Goal: Transaction & Acquisition: Purchase product/service

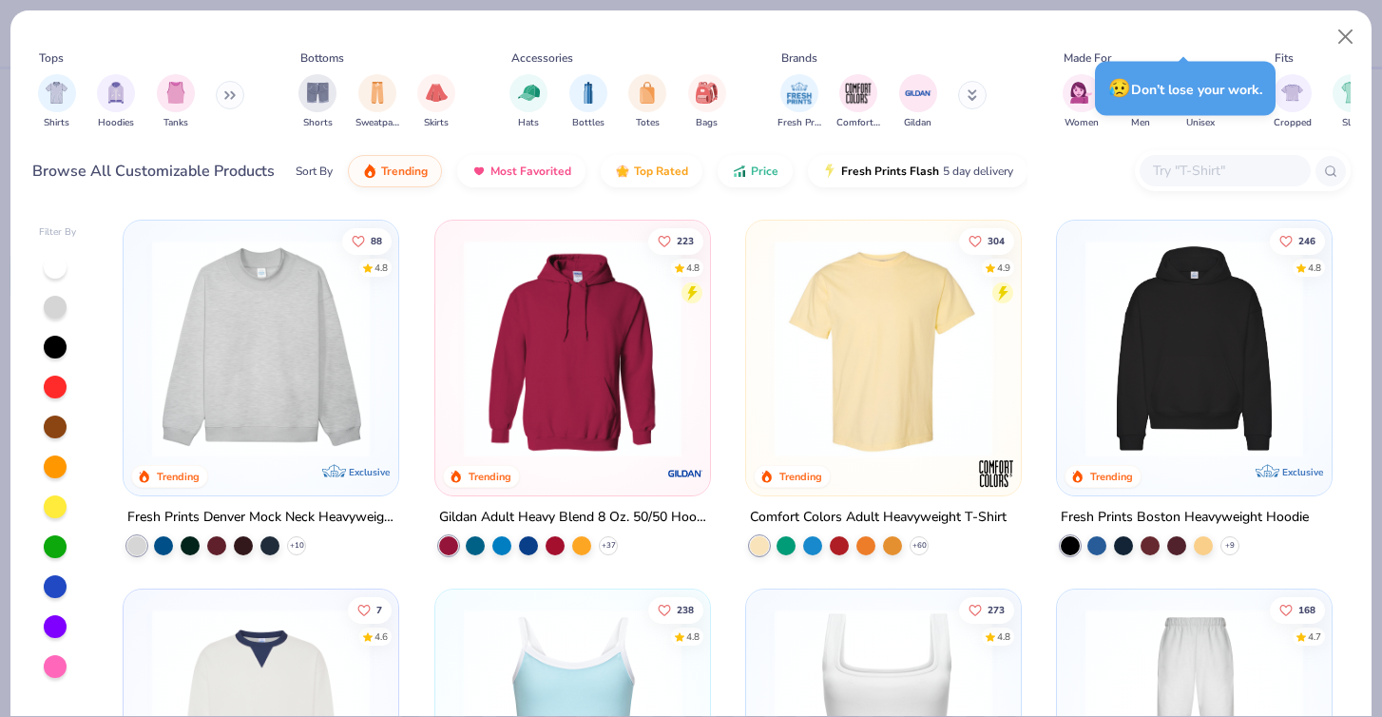
scroll to position [559, 0]
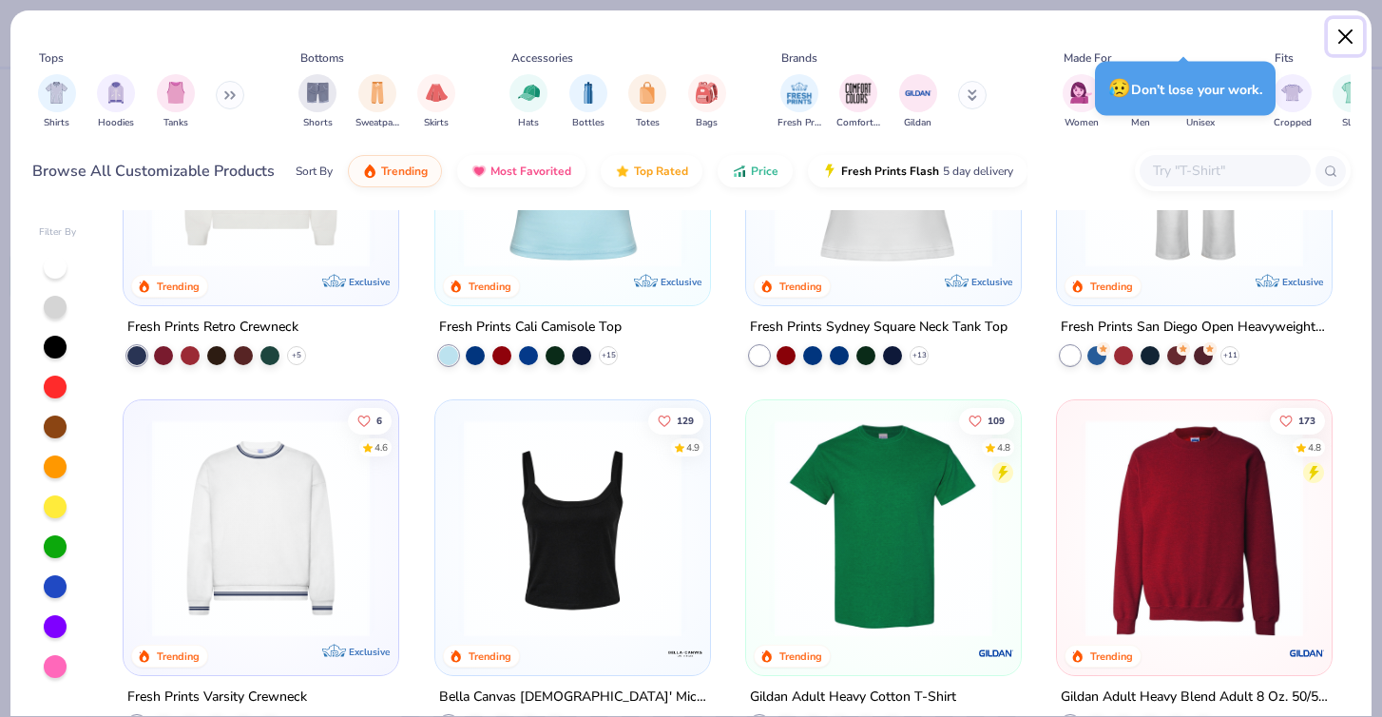
click at [1347, 29] on button "Close" at bounding box center [1346, 37] width 36 height 36
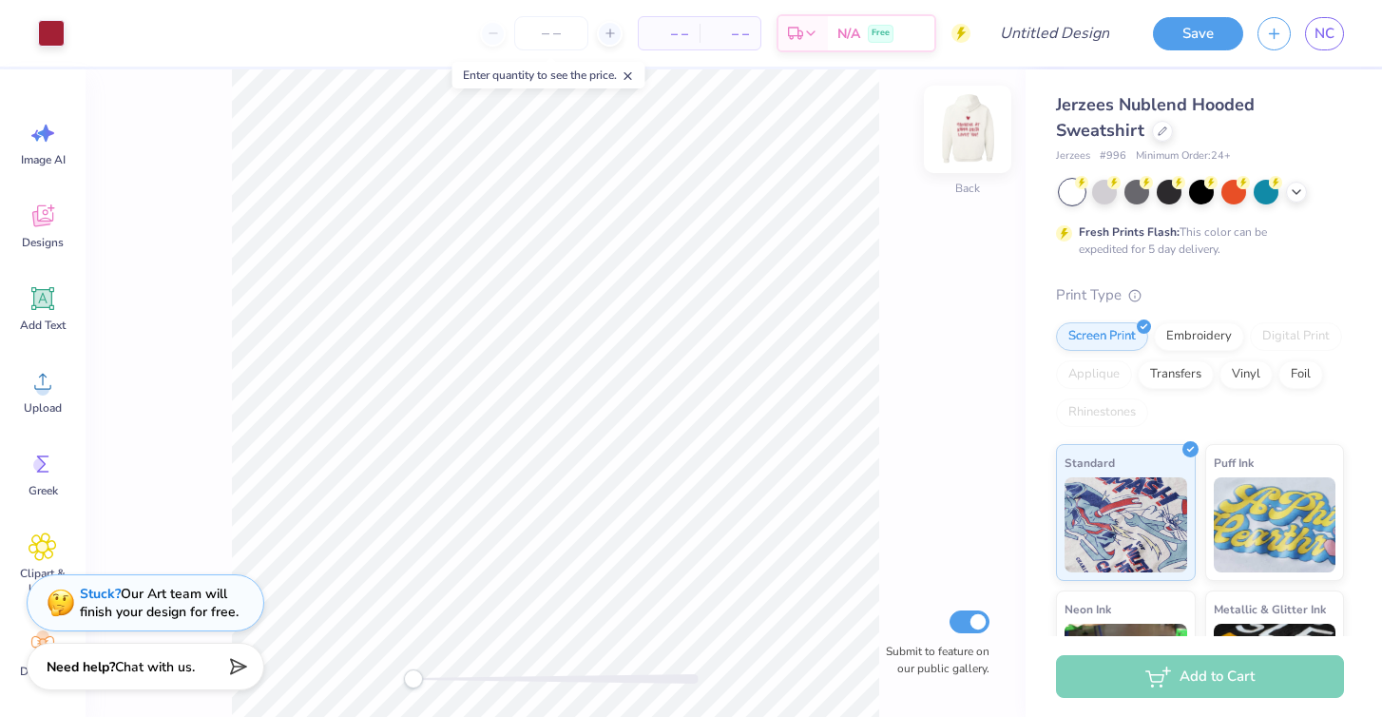
click at [974, 120] on img at bounding box center [967, 129] width 76 height 76
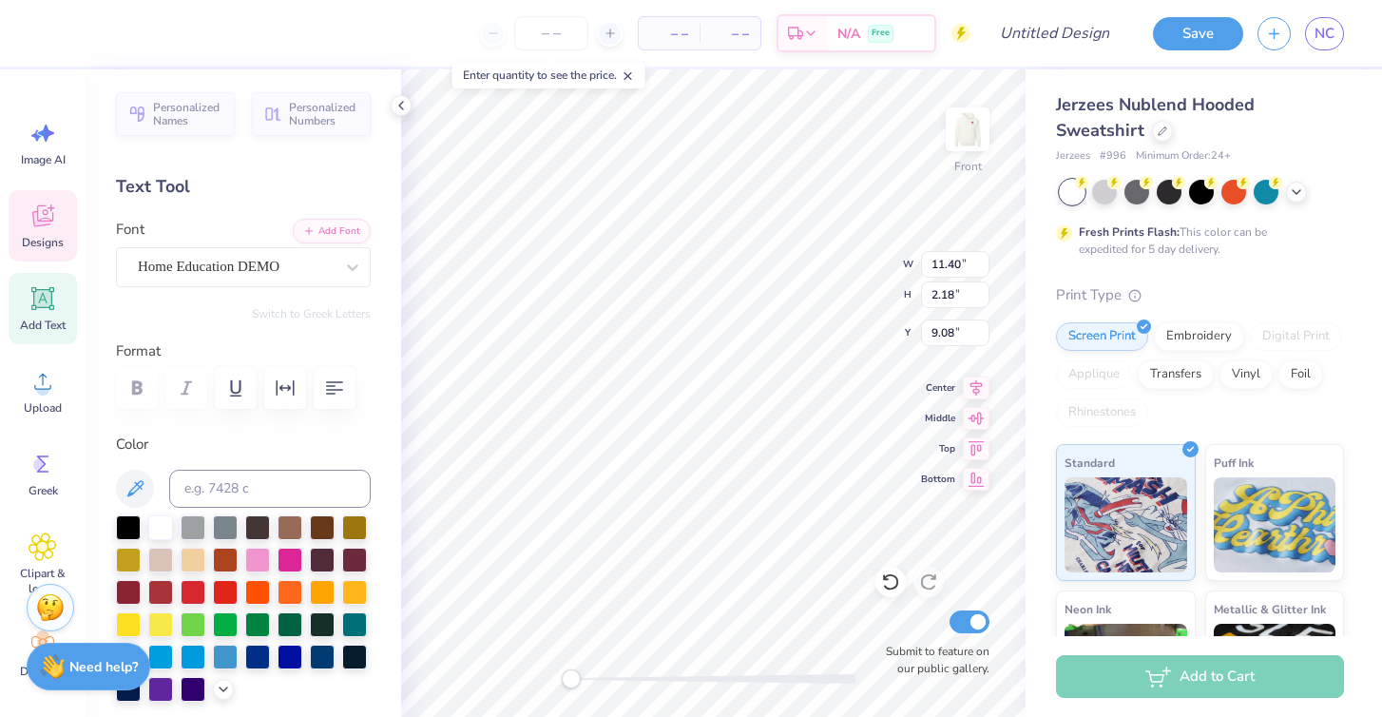
type input "9.77"
type input "2.03"
type input "14.16"
type textarea "L"
type textarea "Hunger"
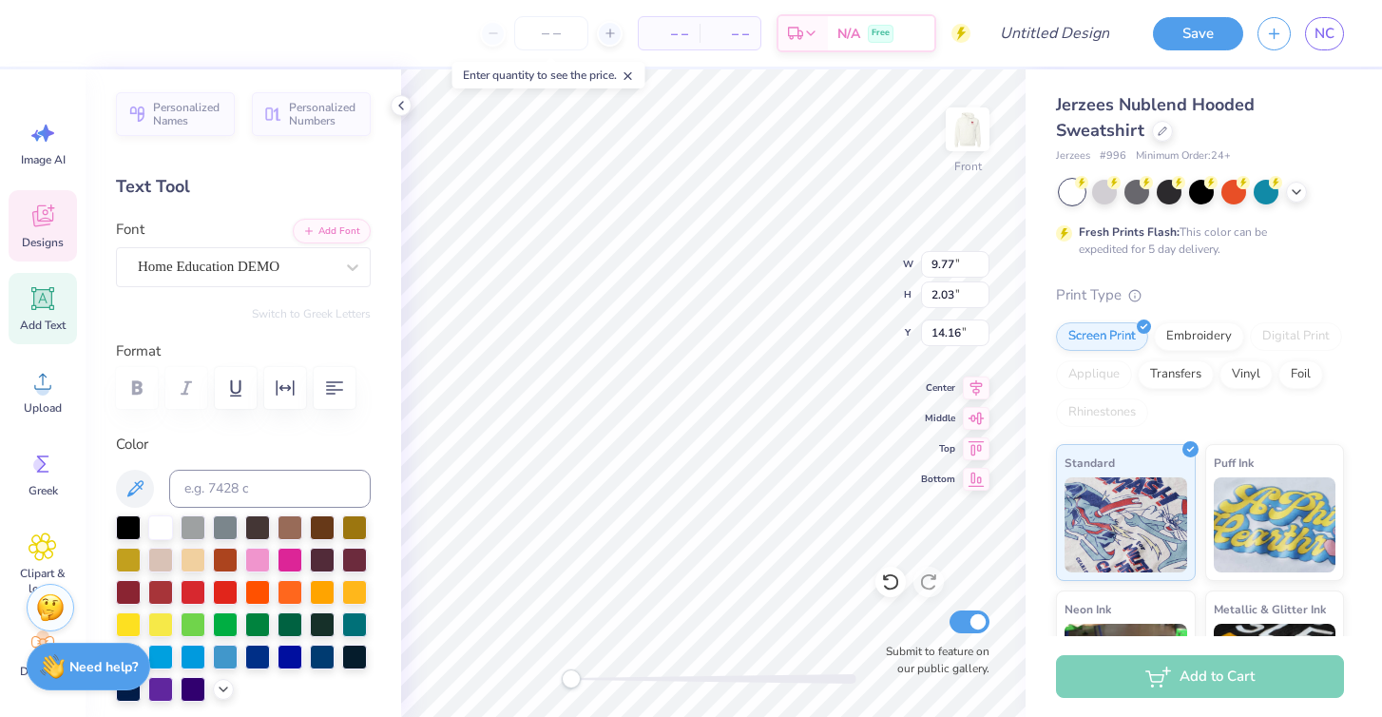
scroll to position [0, 1]
type input "11.40"
type input "2.18"
type input "9.08"
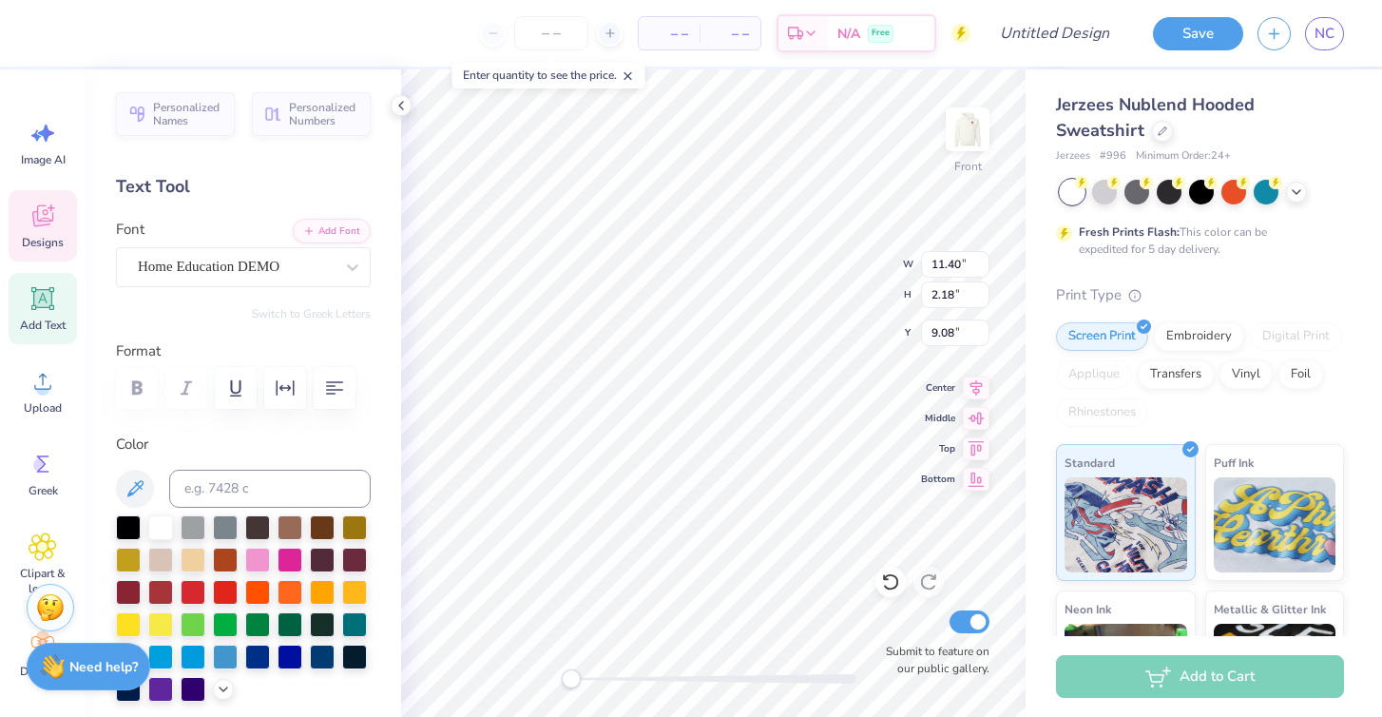
type textarea "S"
type textarea "Alpha Gam"
type input "10.60"
type input "2.15"
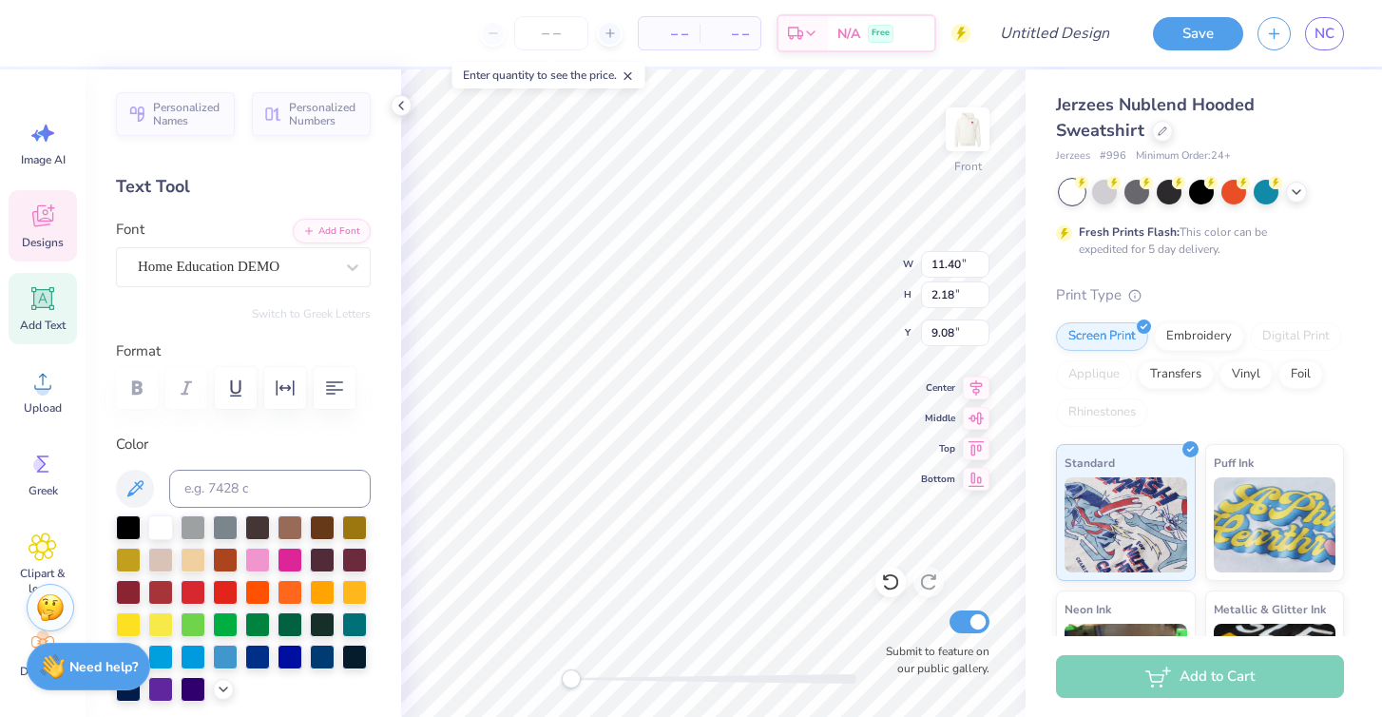
type input "11.59"
type textarea "K"
type textarea "Loves"
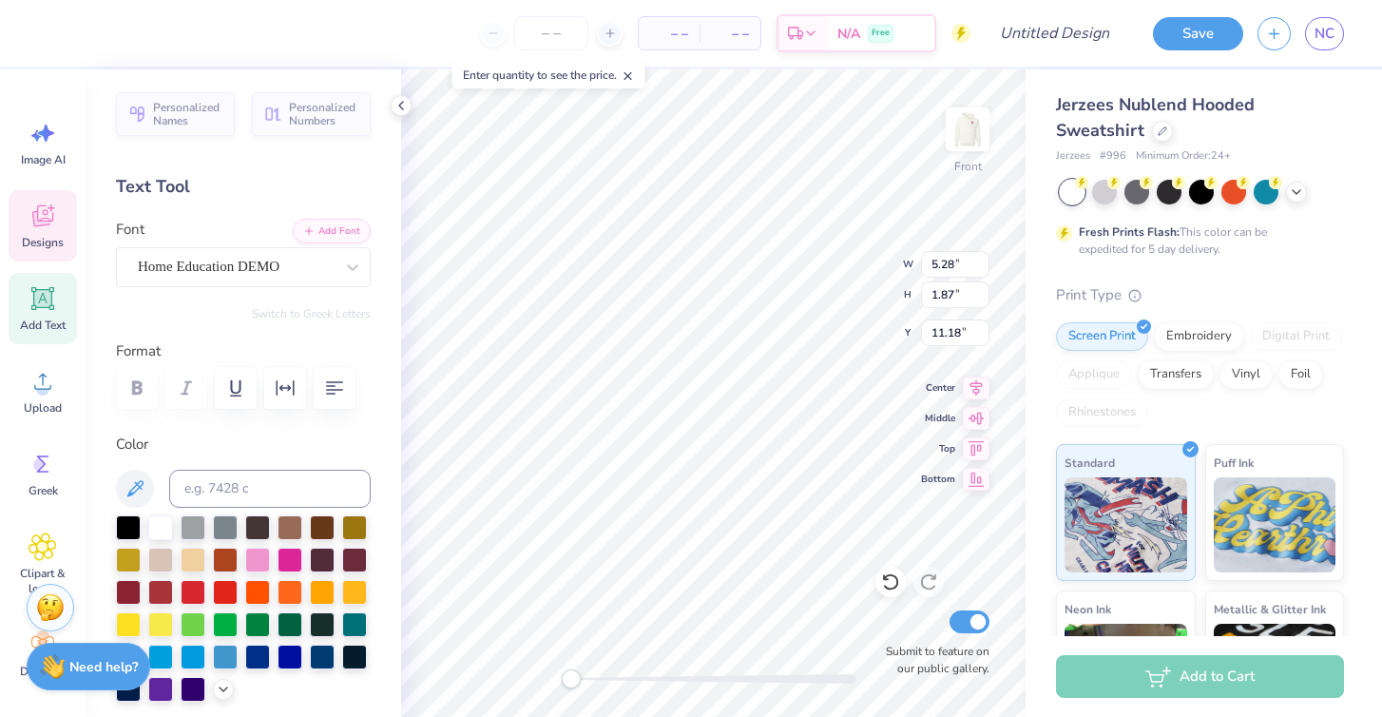
type textarea "Loves"
type input "7.16"
type input "2.01"
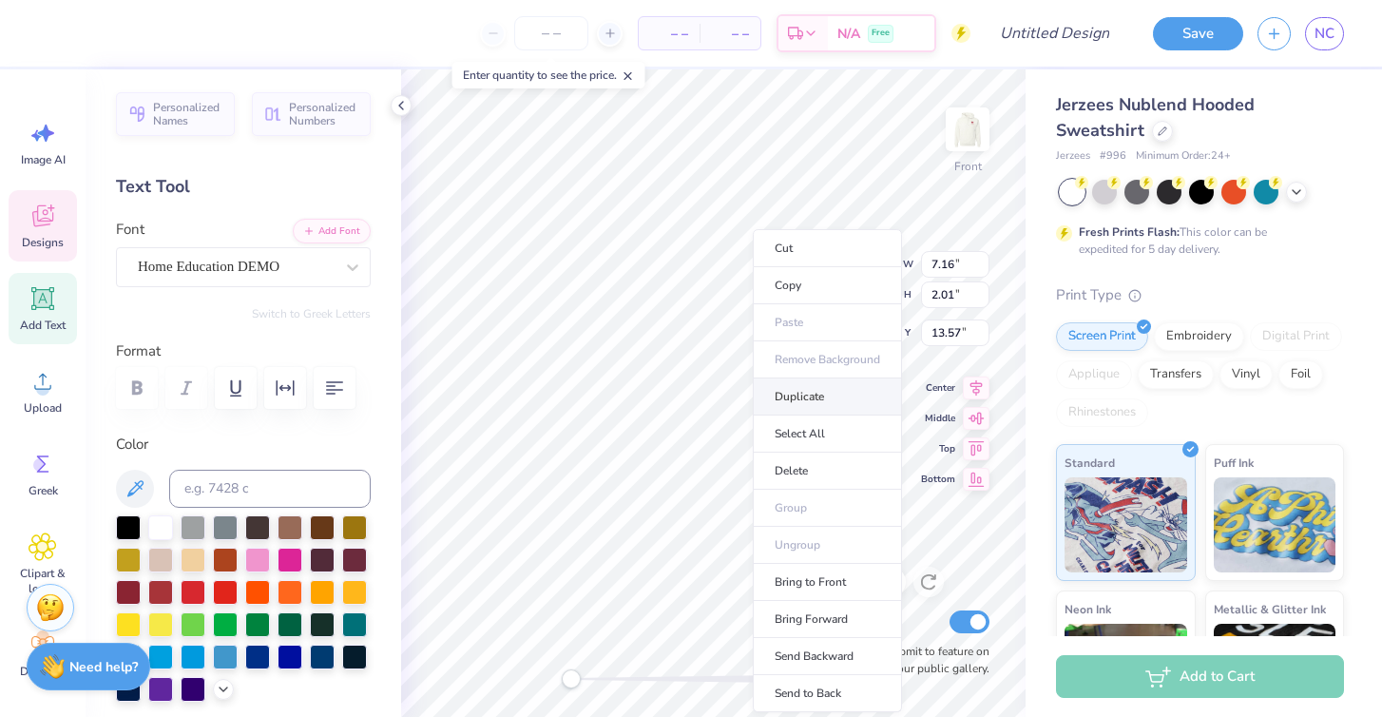
click at [787, 405] on li "Duplicate" at bounding box center [827, 396] width 149 height 37
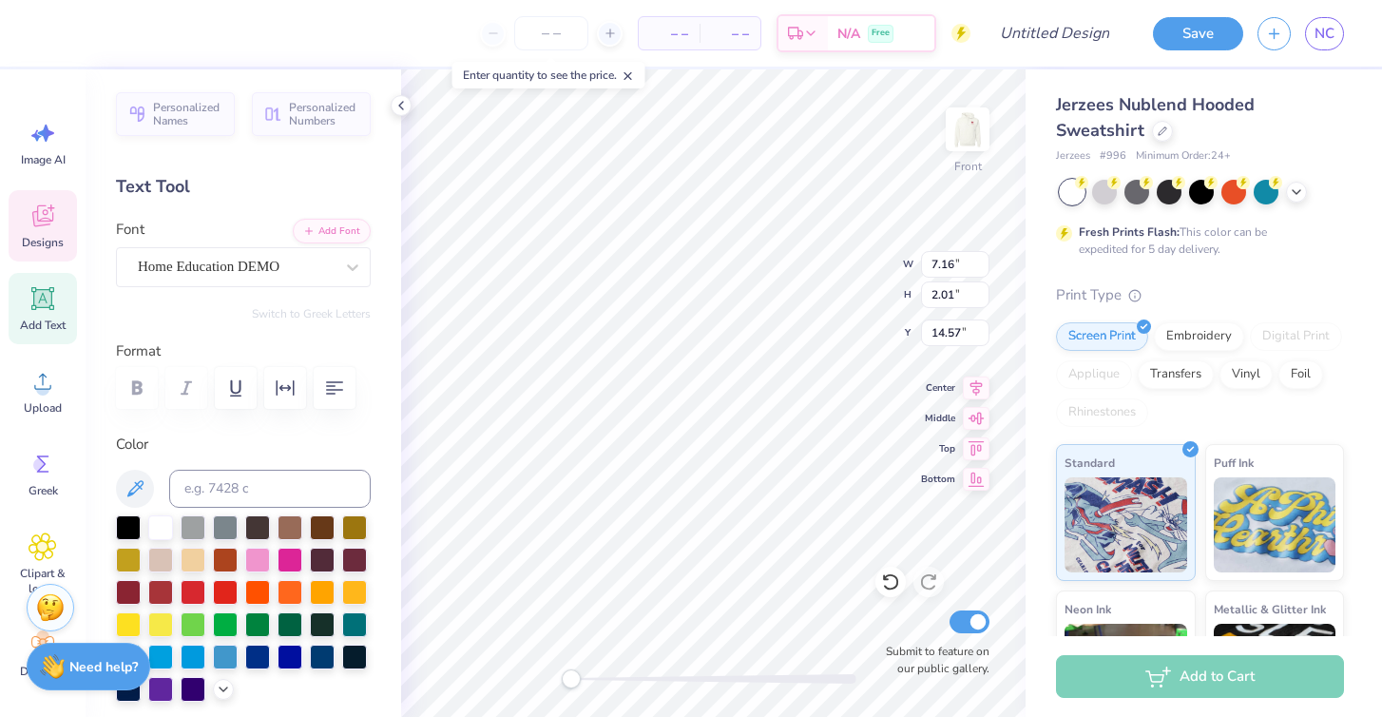
type input "13.57"
type input "5.28"
type input "1.87"
type input "11.18"
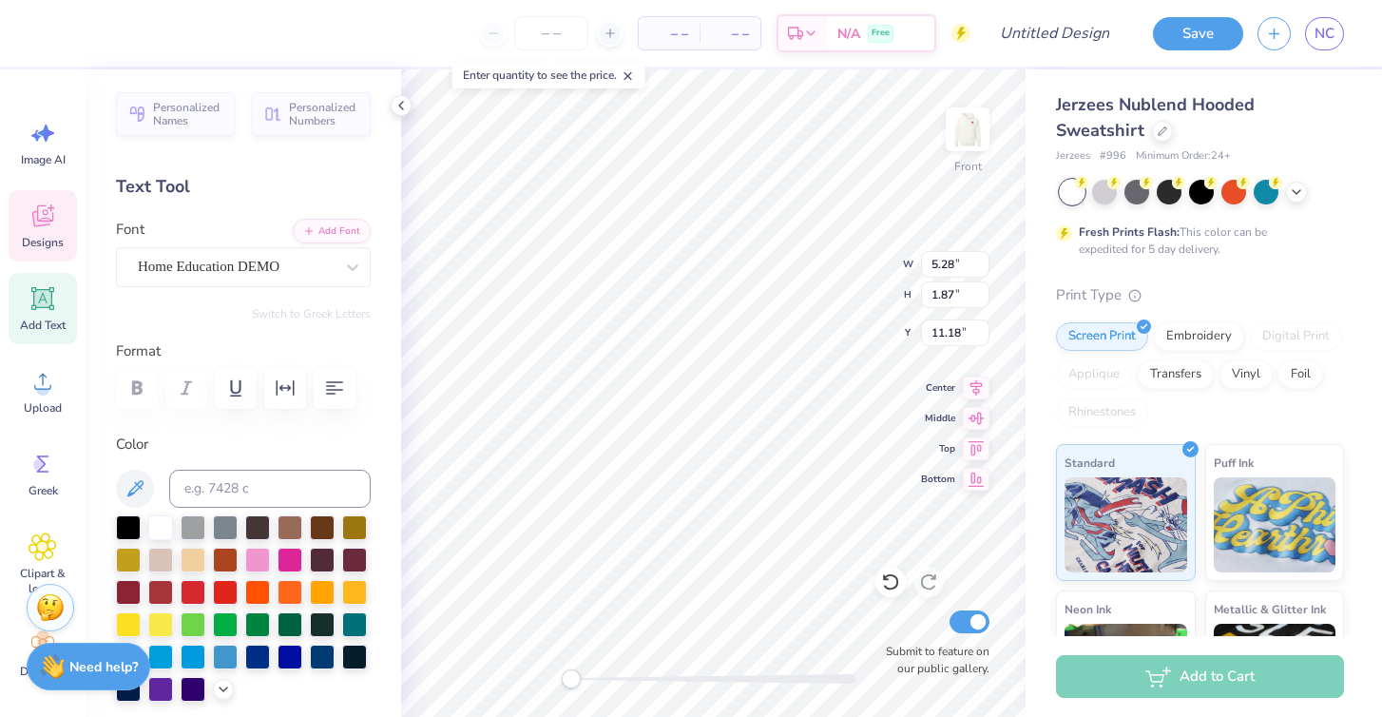
type textarea "Loves"
type input "7.16"
type input "2.01"
type input "13.57"
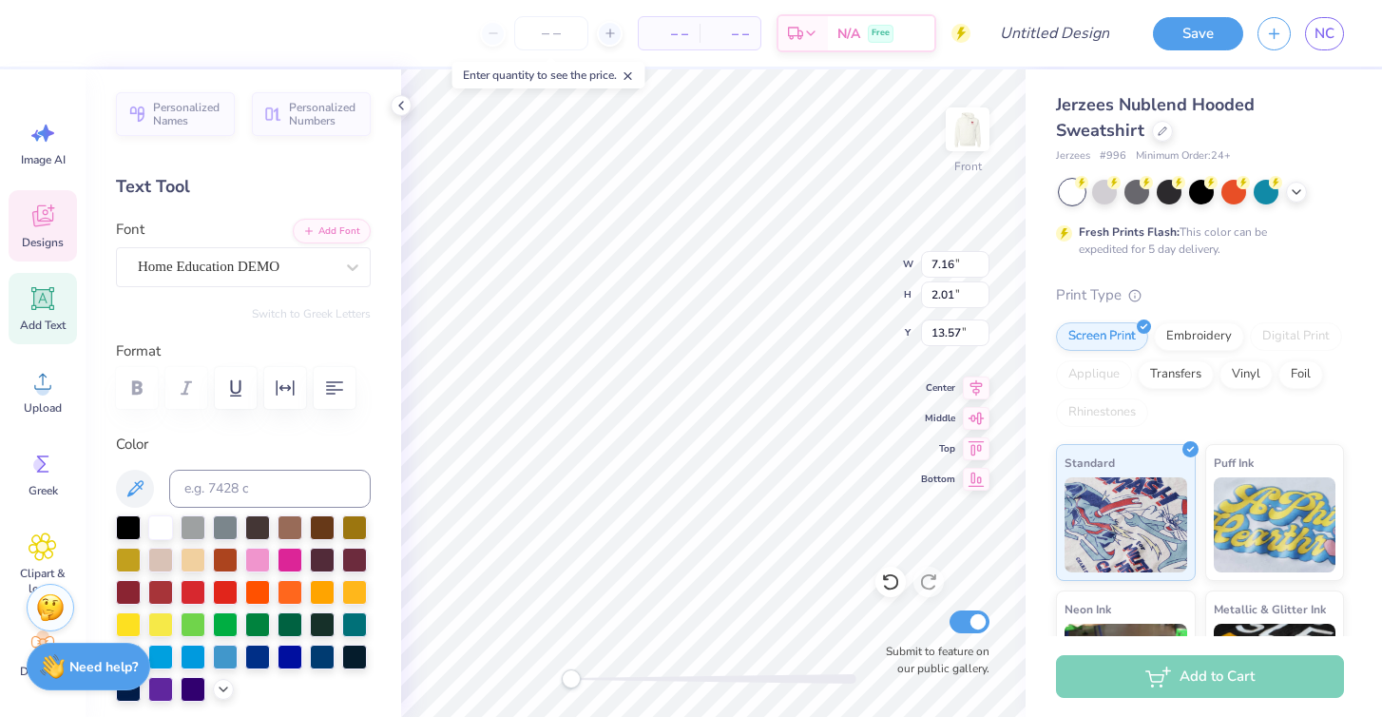
type textarea "Fighting"
type input "7.16"
type input "2.01"
type input "15.75"
type input "7.59"
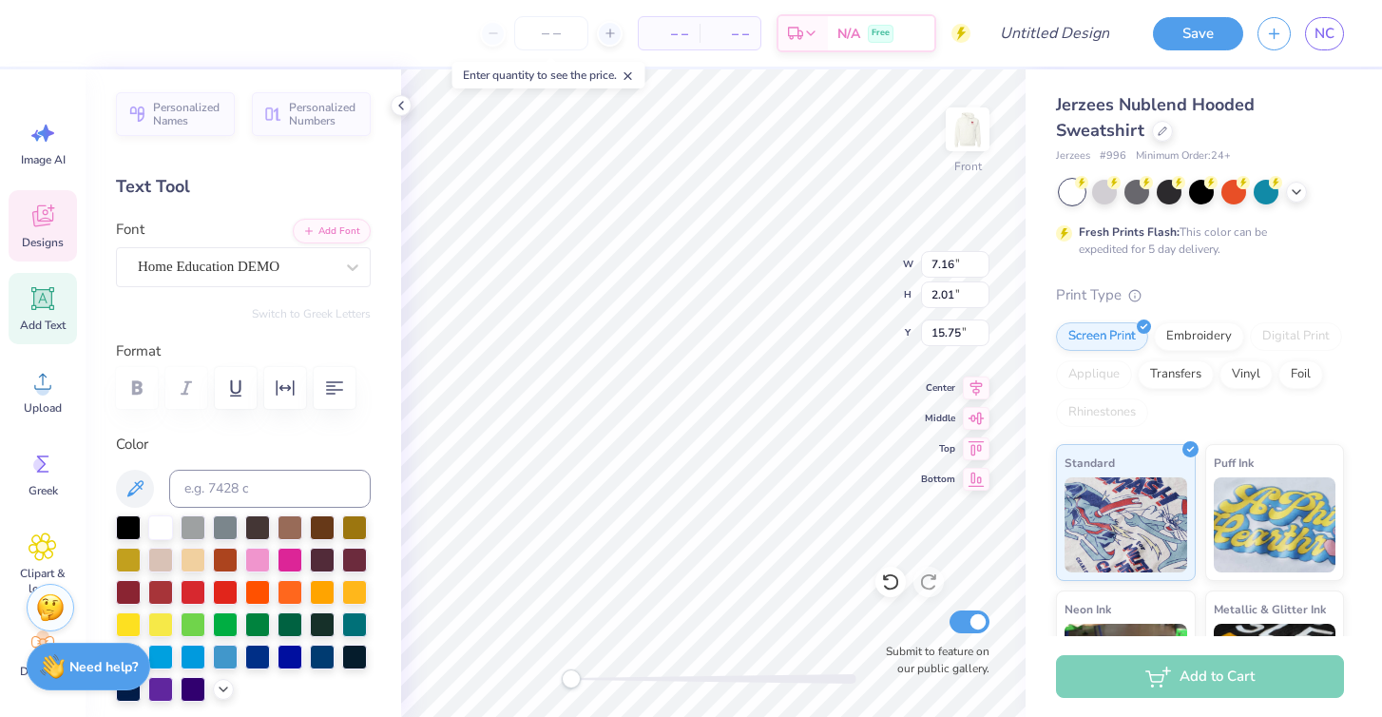
type input "2.16"
type input "13.49"
type input "7.59"
type input "2.16"
type input "13.59"
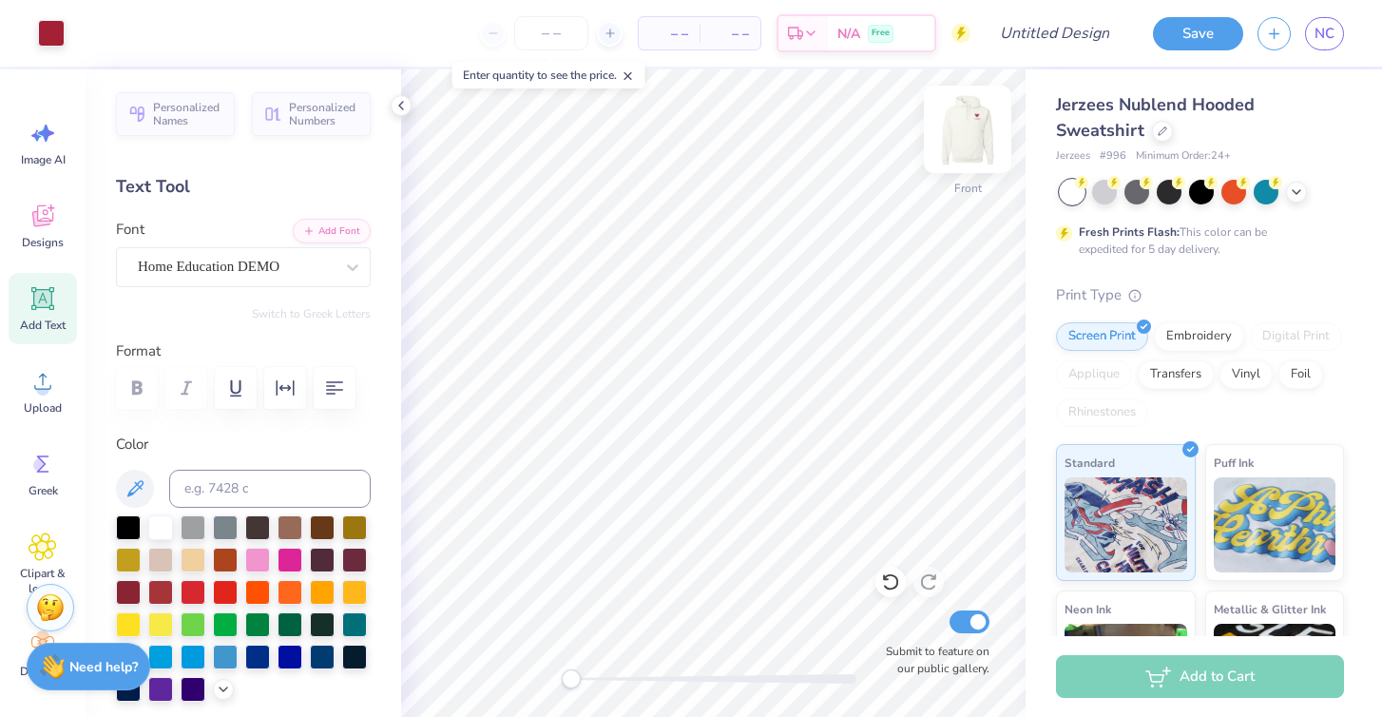
click at [957, 137] on img at bounding box center [967, 129] width 76 height 76
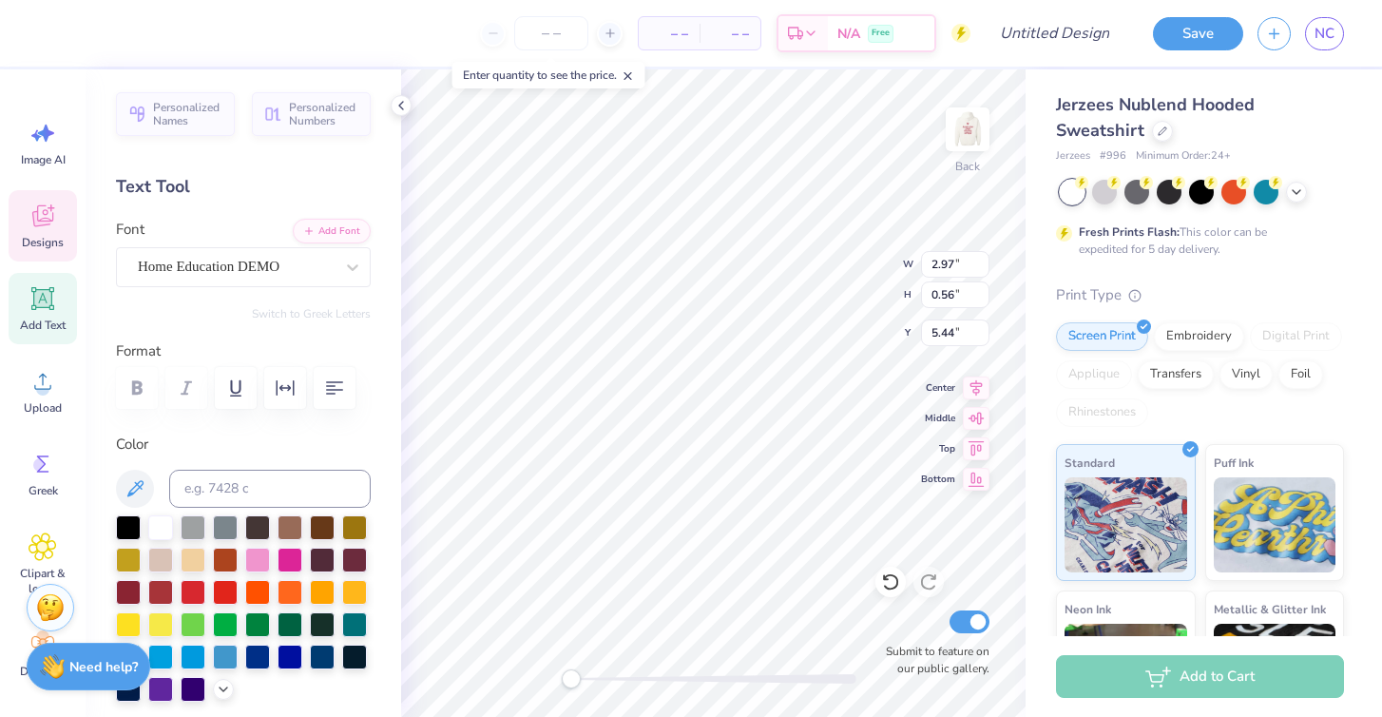
scroll to position [0, 0]
type textarea "K"
type textarea "Alpha Gam"
click at [1166, 134] on div at bounding box center [1162, 129] width 21 height 21
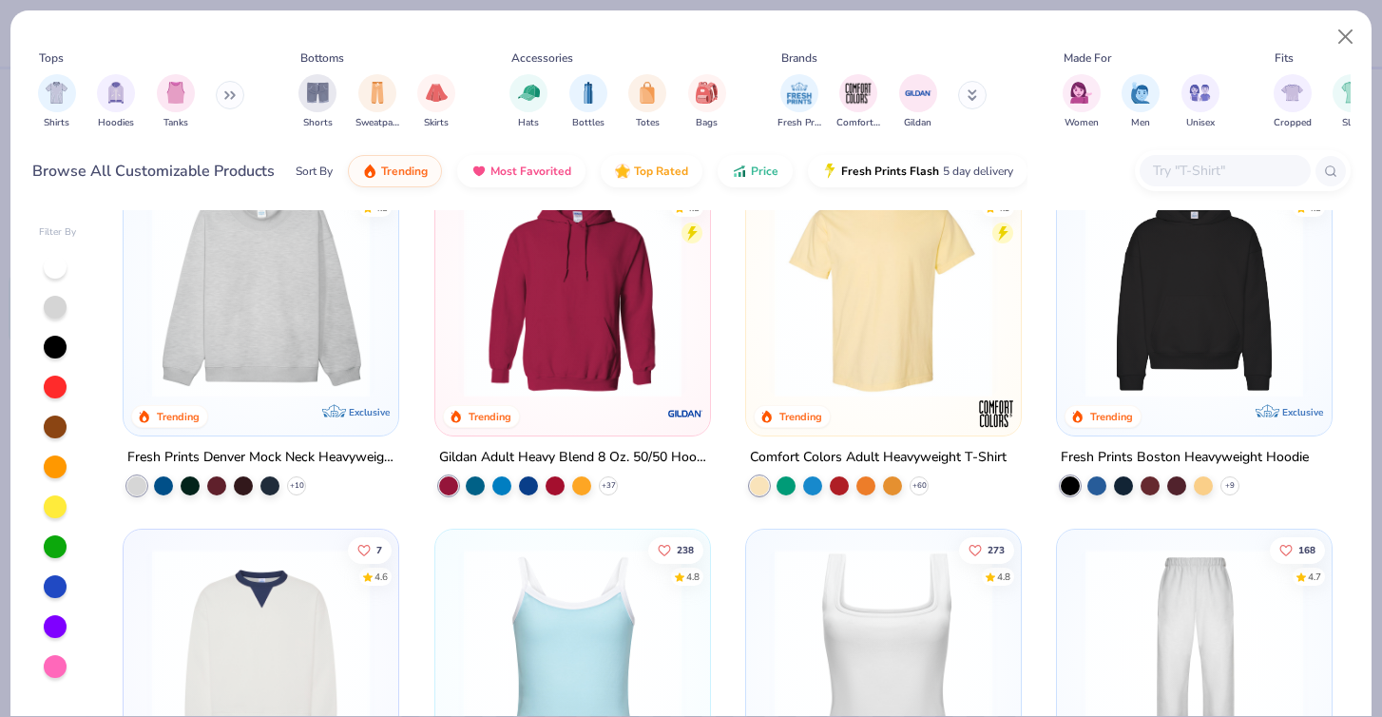
scroll to position [49, 0]
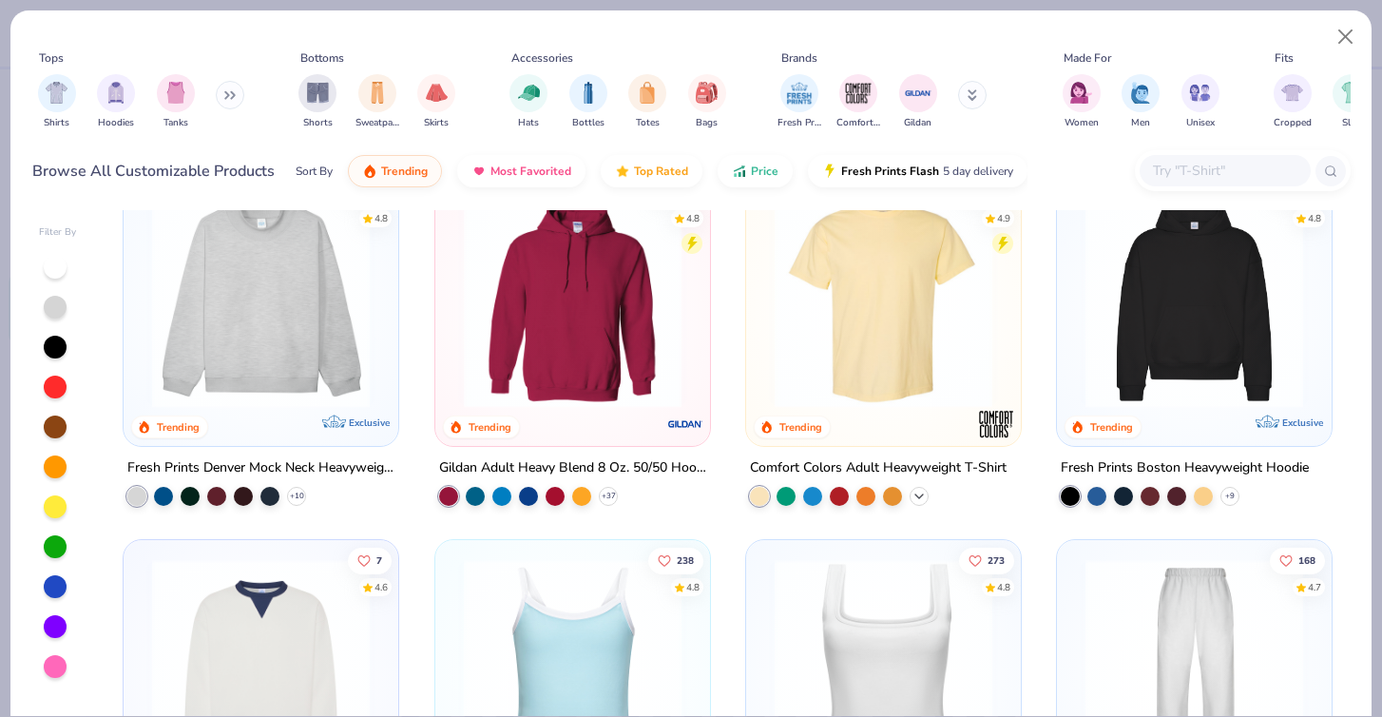
click at [918, 495] on polyline at bounding box center [919, 496] width 8 height 4
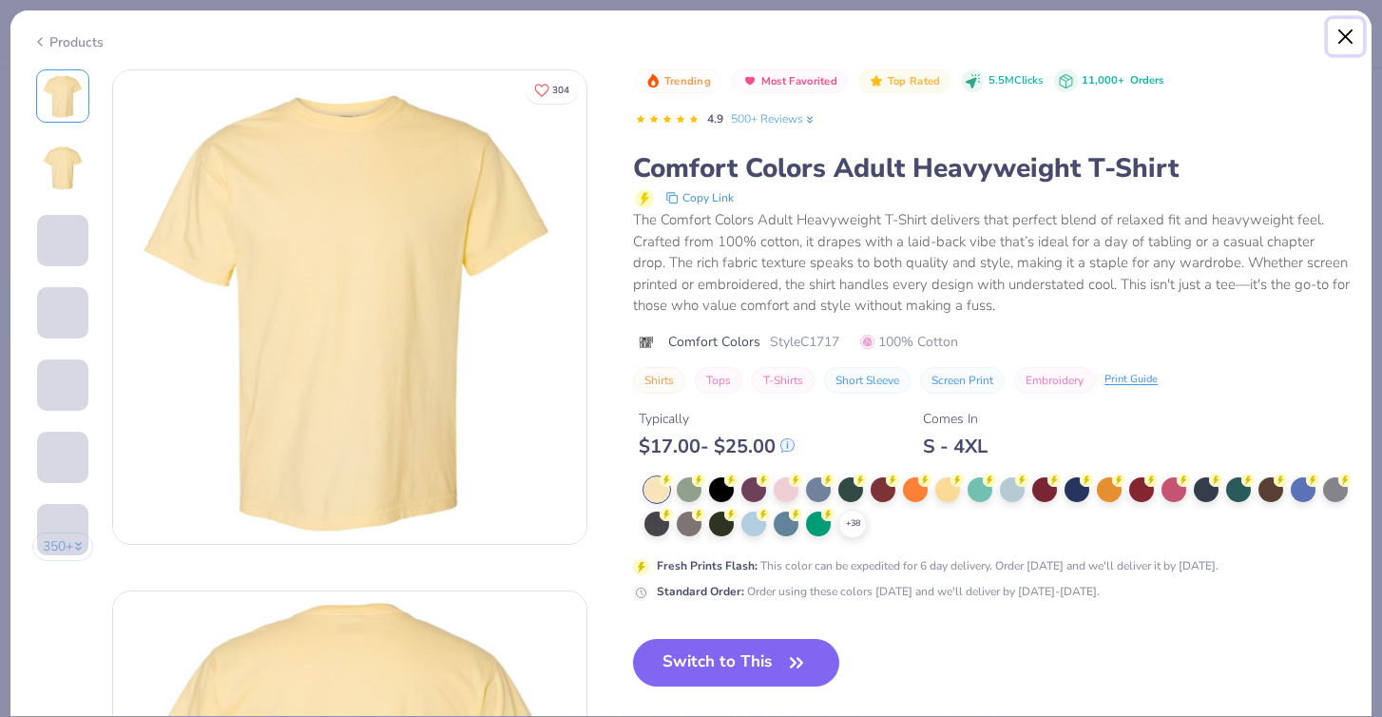
click at [1337, 48] on button "Close" at bounding box center [1346, 37] width 36 height 36
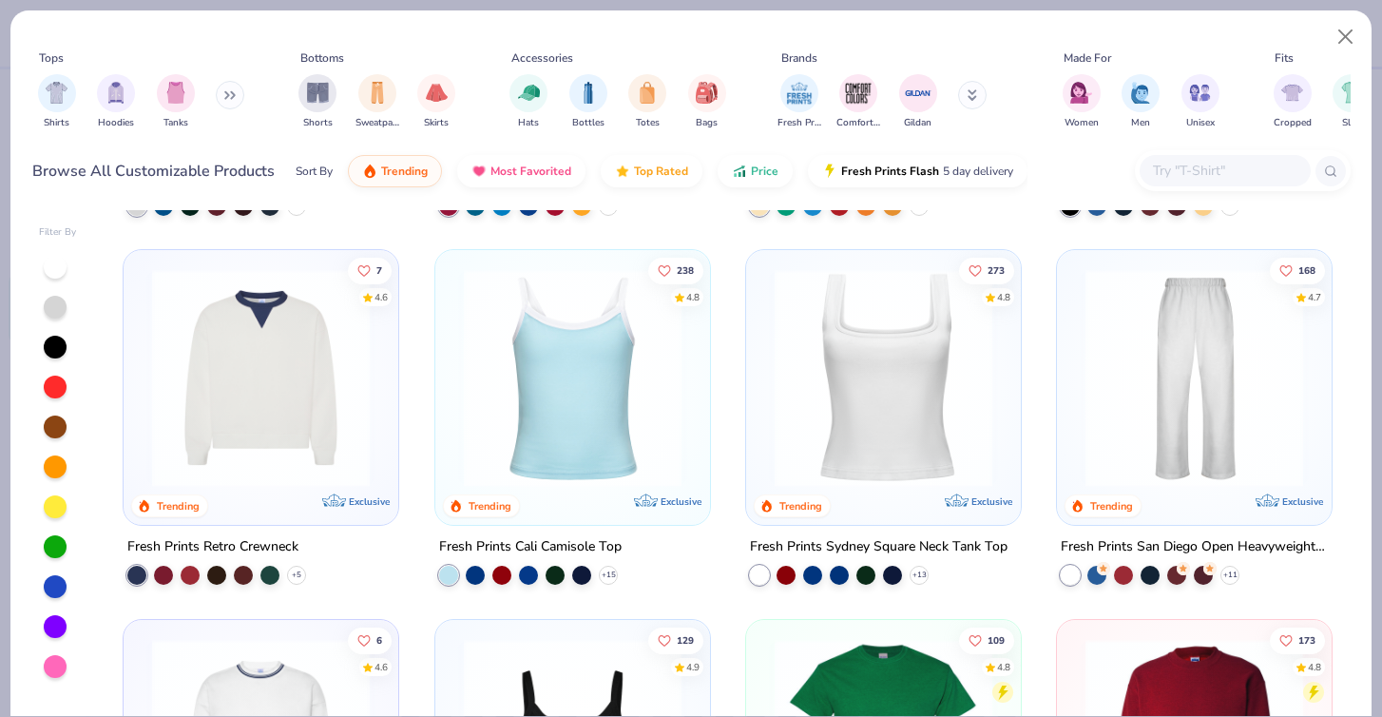
scroll to position [351, 0]
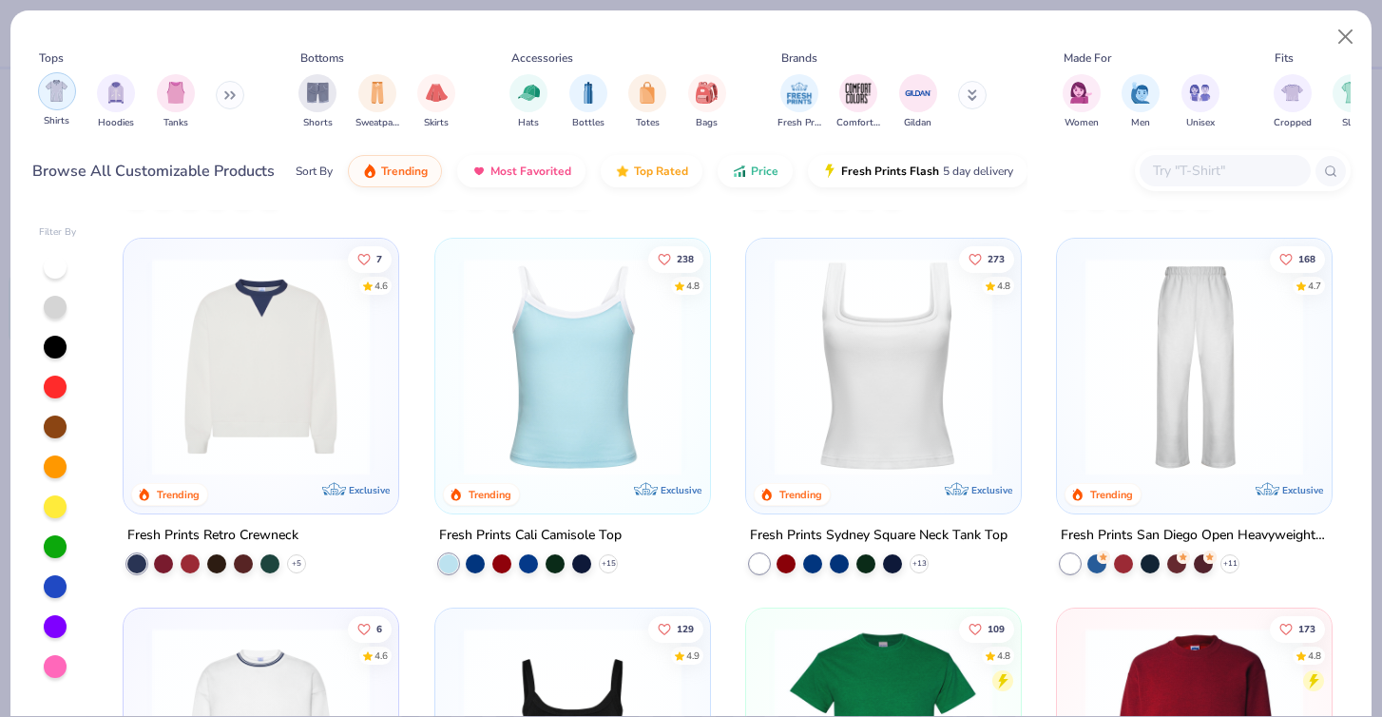
click at [67, 87] on img "filter for Shirts" at bounding box center [57, 91] width 22 height 22
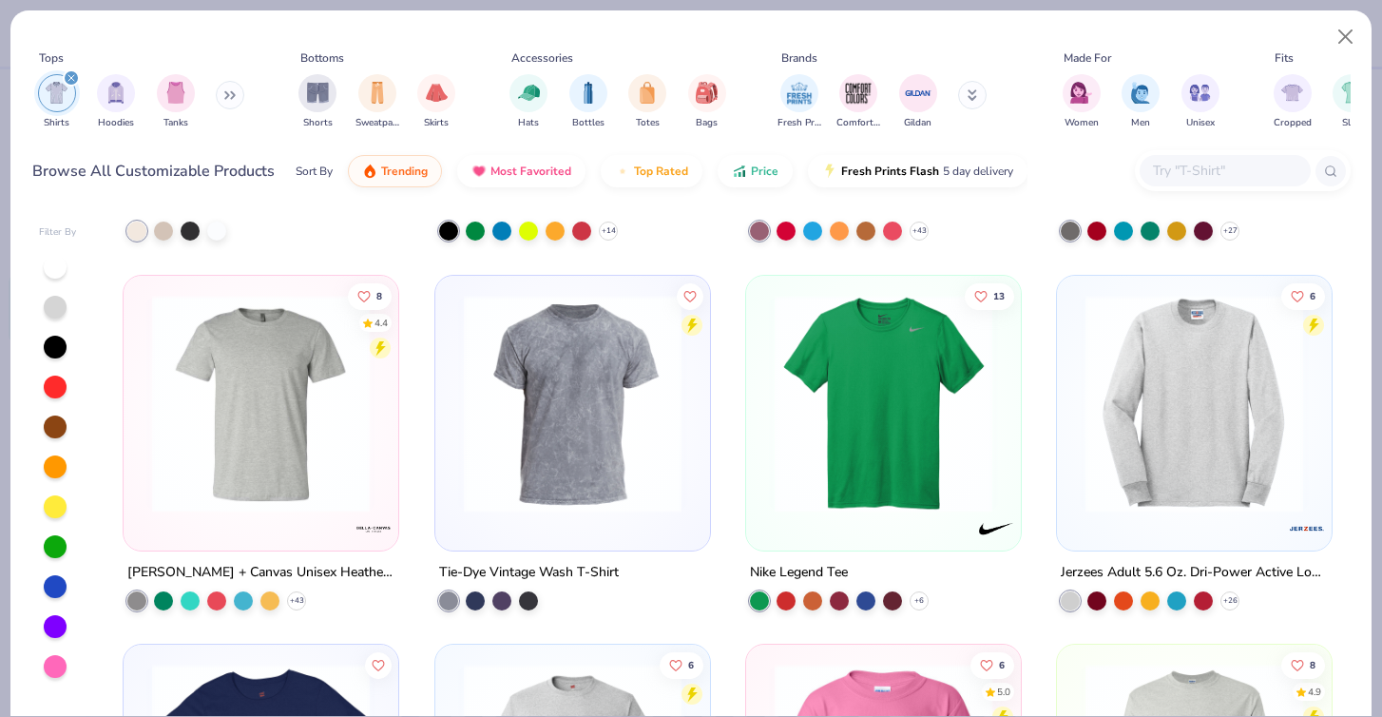
scroll to position [3643, 0]
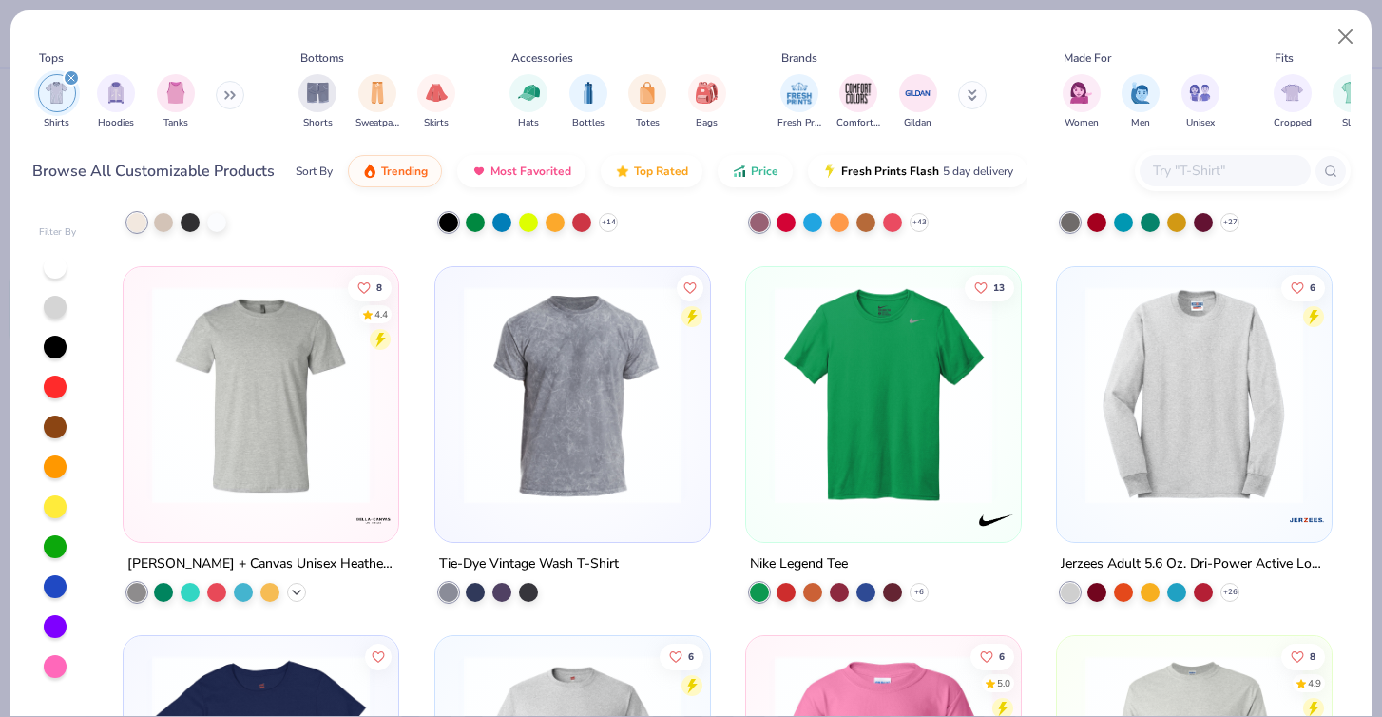
click at [301, 584] on icon at bounding box center [296, 591] width 15 height 15
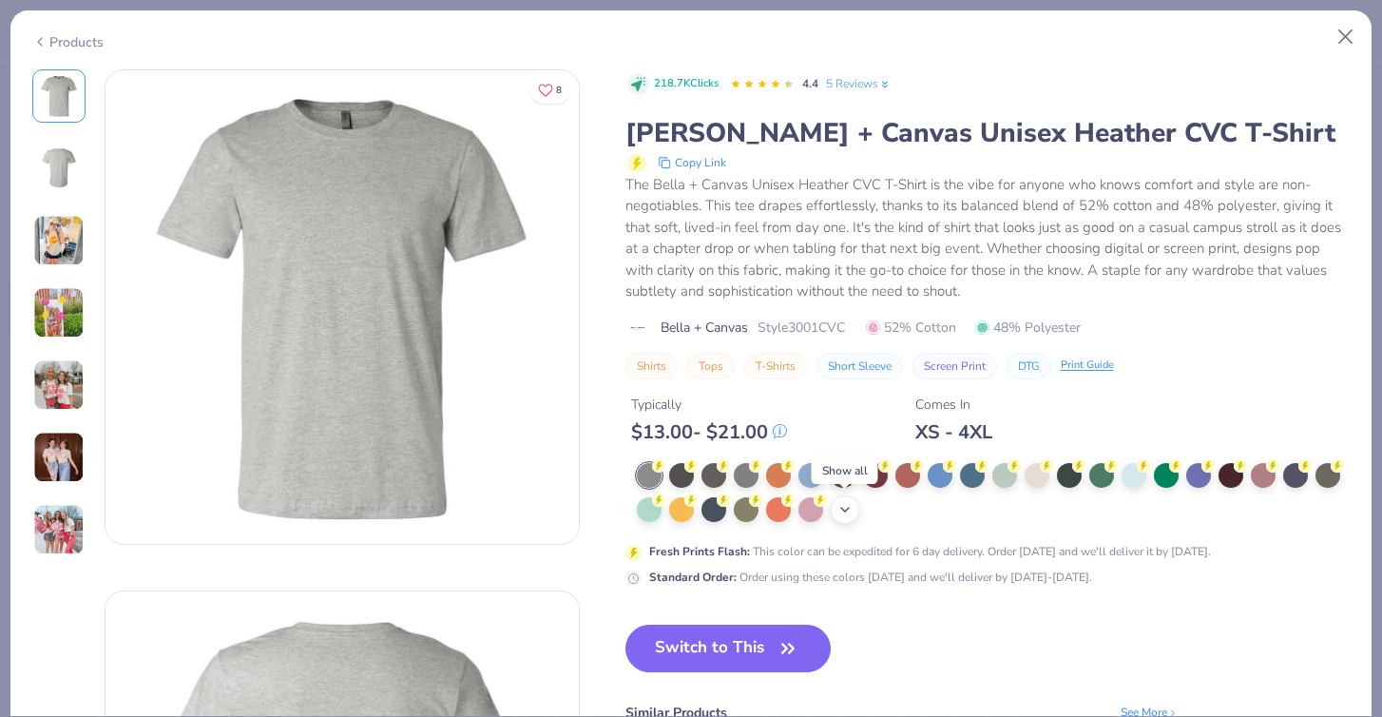
click at [845, 507] on icon at bounding box center [844, 509] width 15 height 15
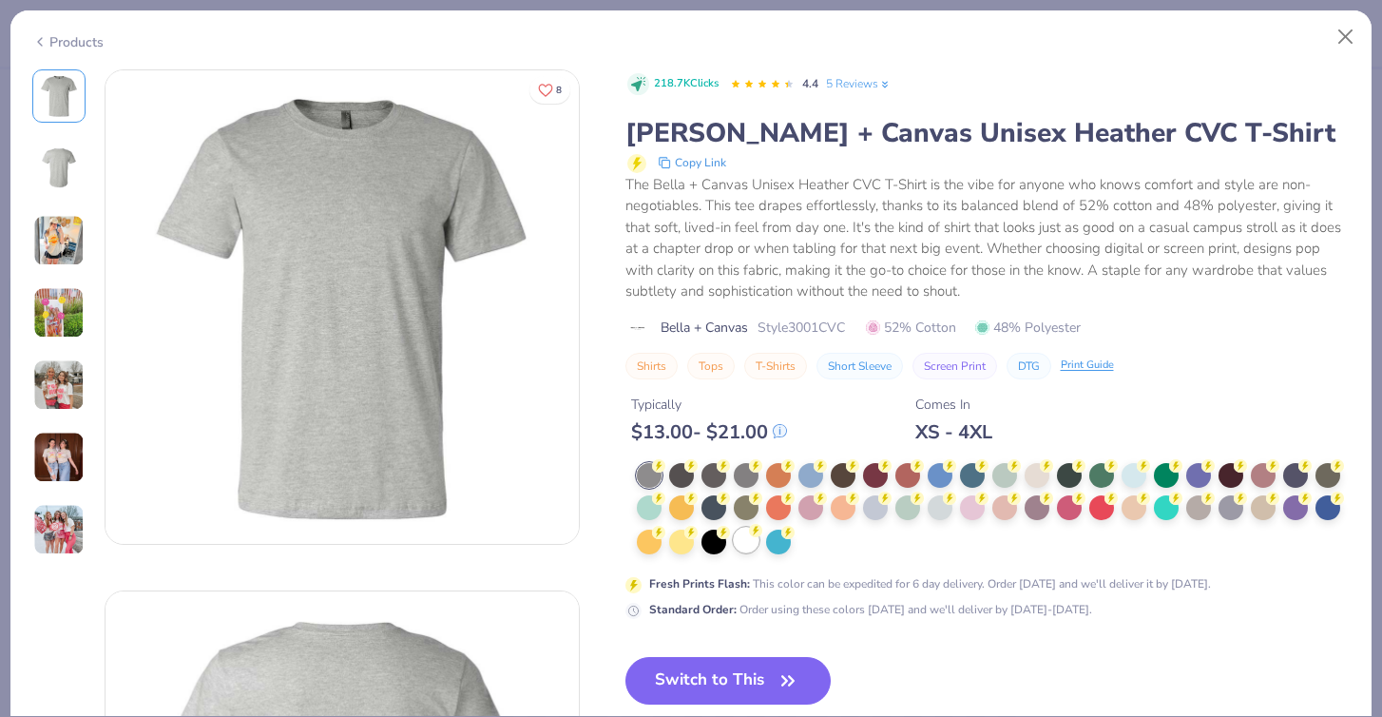
click at [749, 545] on div at bounding box center [746, 539] width 25 height 25
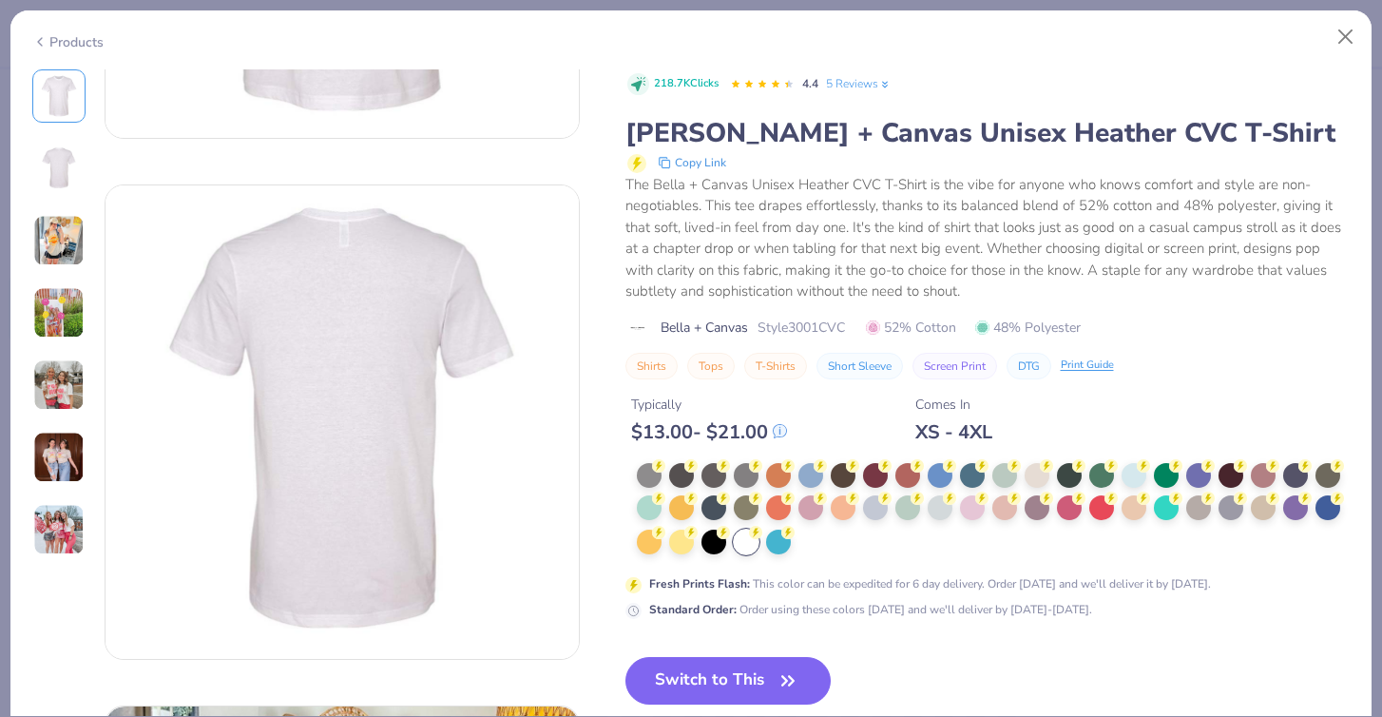
scroll to position [409, 0]
click at [1349, 32] on button "Close" at bounding box center [1346, 37] width 36 height 36
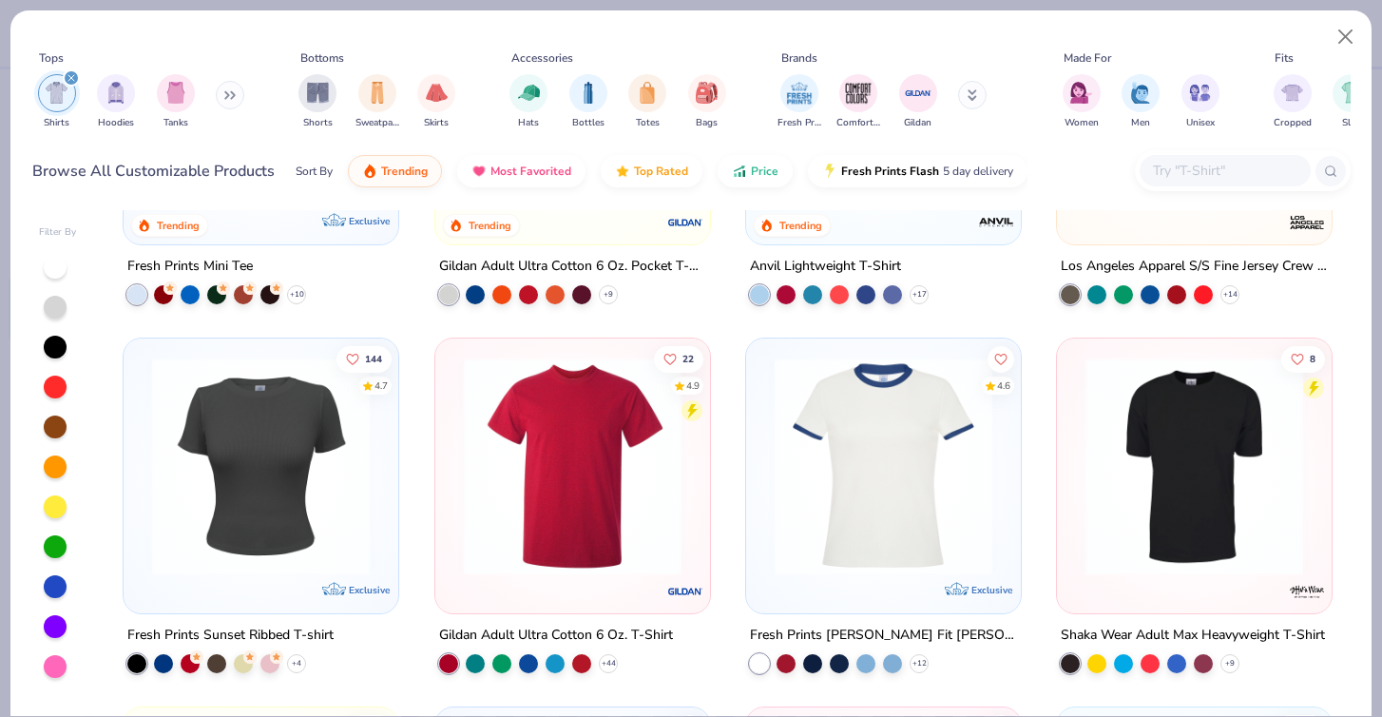
scroll to position [991, 0]
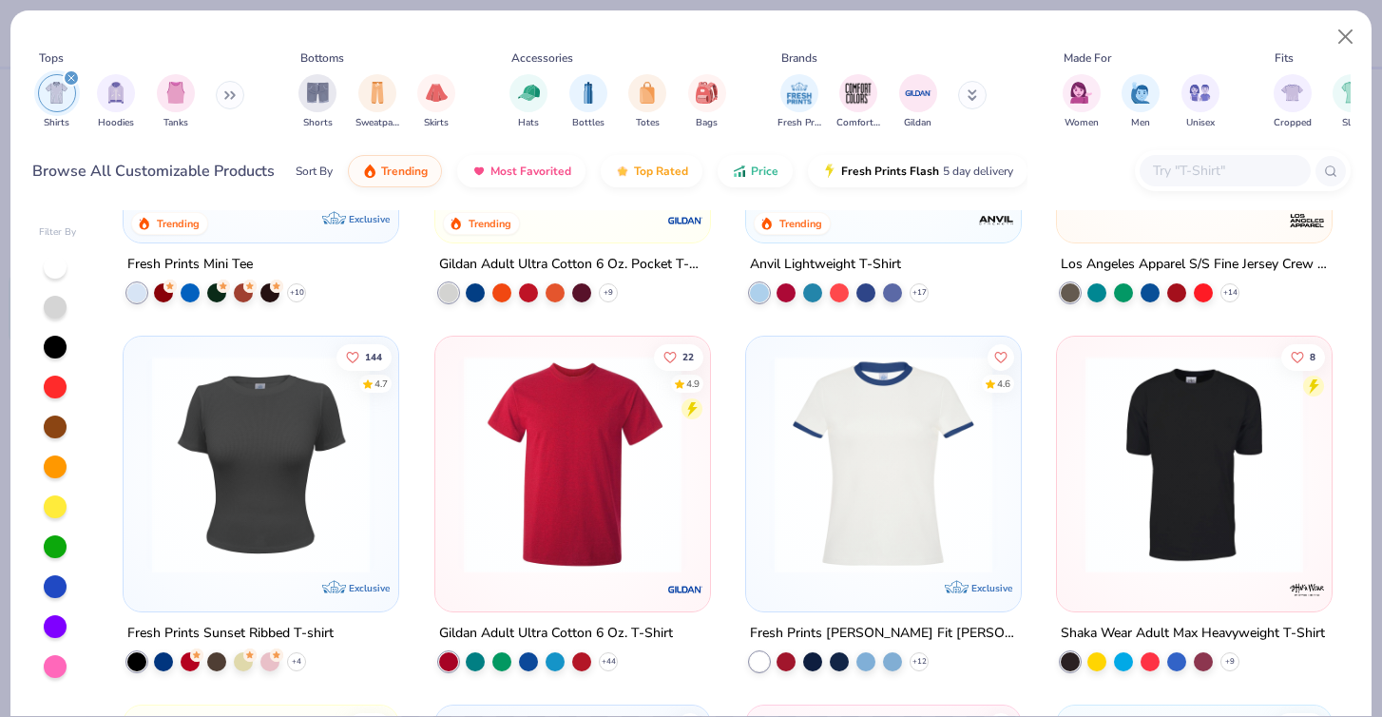
click at [888, 456] on img at bounding box center [883, 464] width 237 height 218
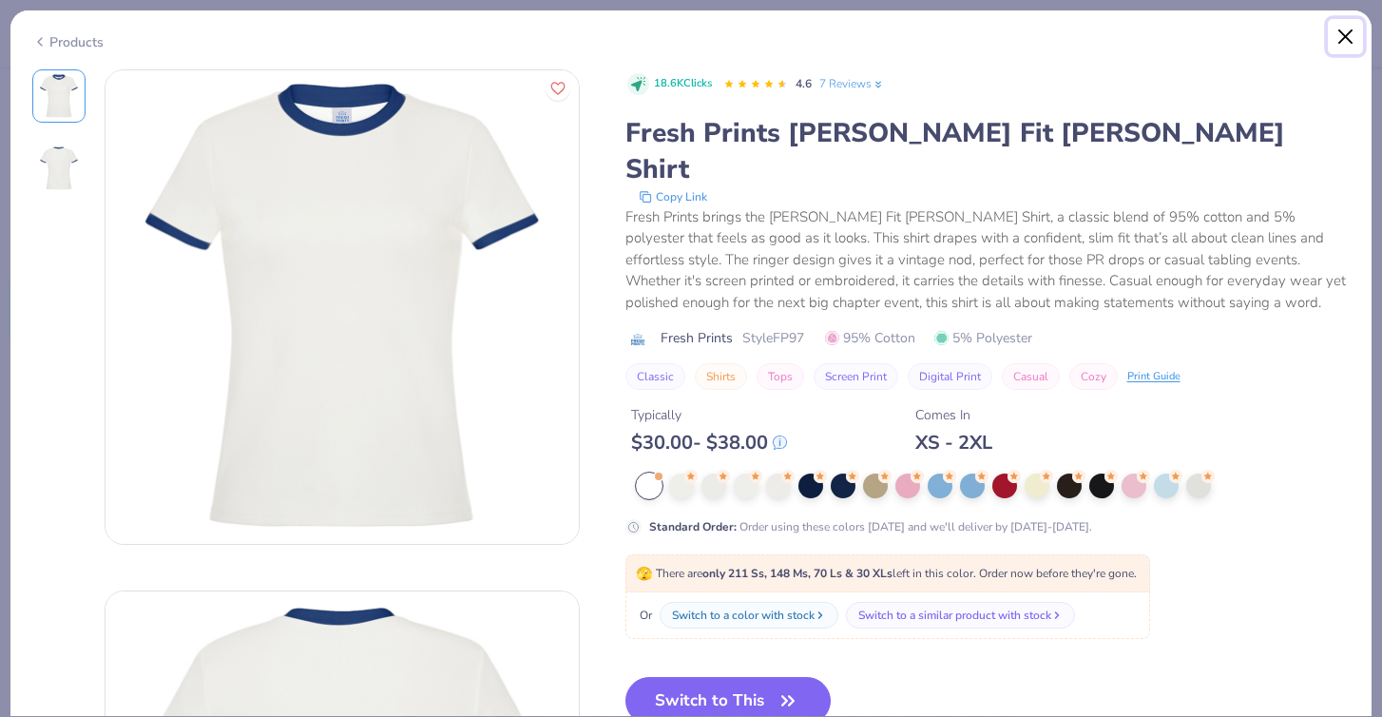
click at [1348, 33] on button "Close" at bounding box center [1346, 37] width 36 height 36
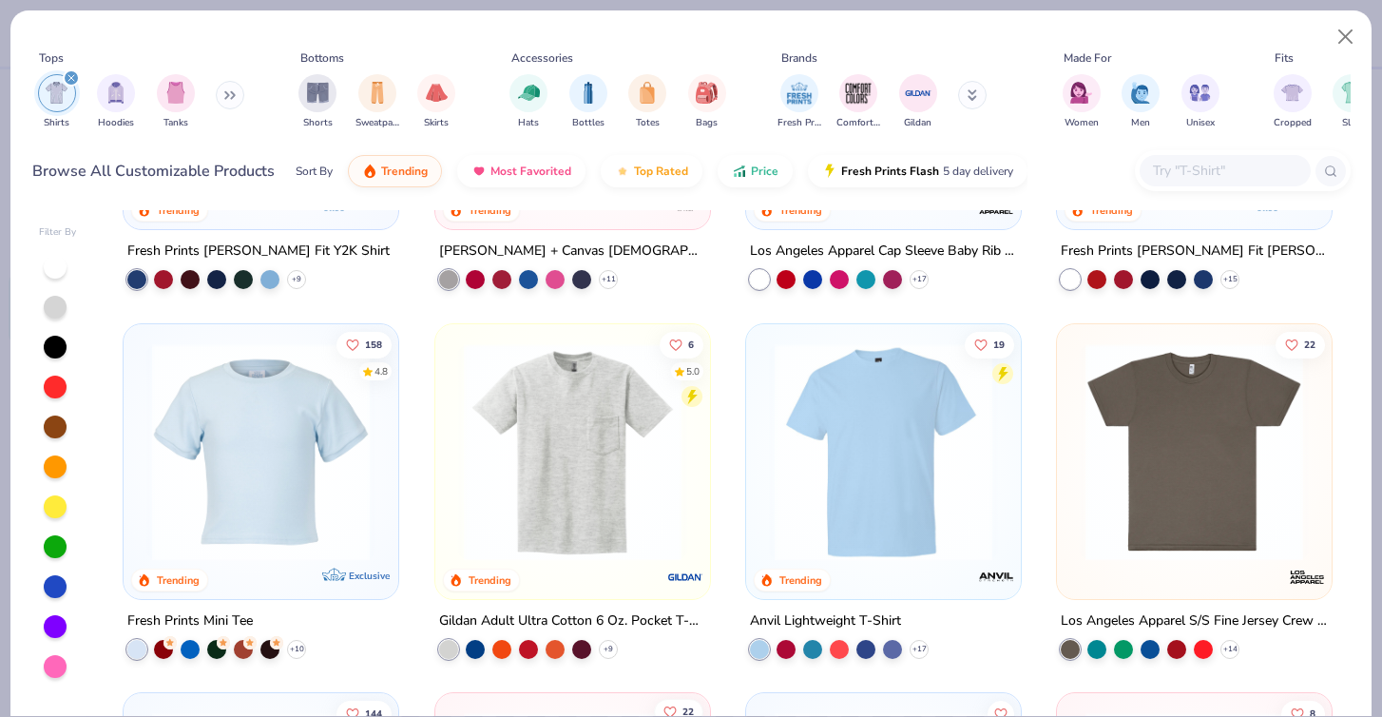
scroll to position [634, 0]
click at [245, 494] on img at bounding box center [261, 452] width 237 height 218
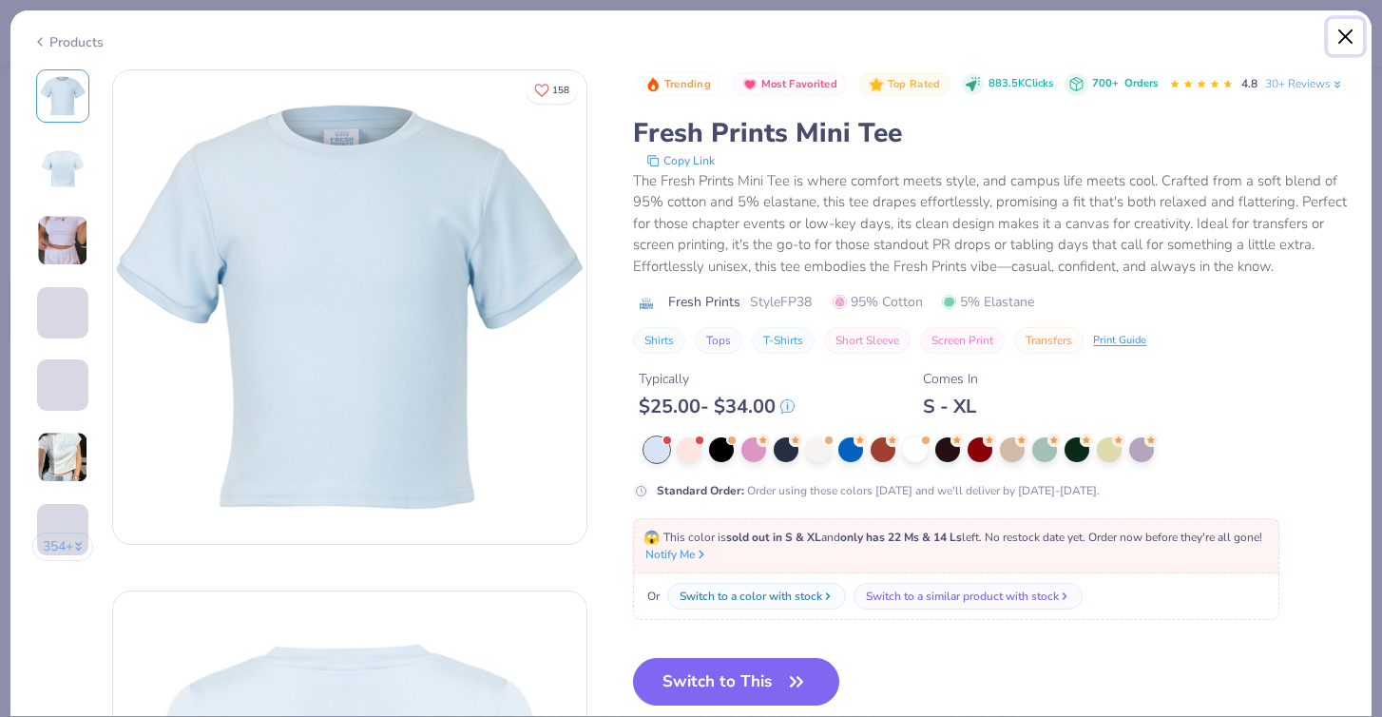
click at [1350, 25] on button "Close" at bounding box center [1346, 37] width 36 height 36
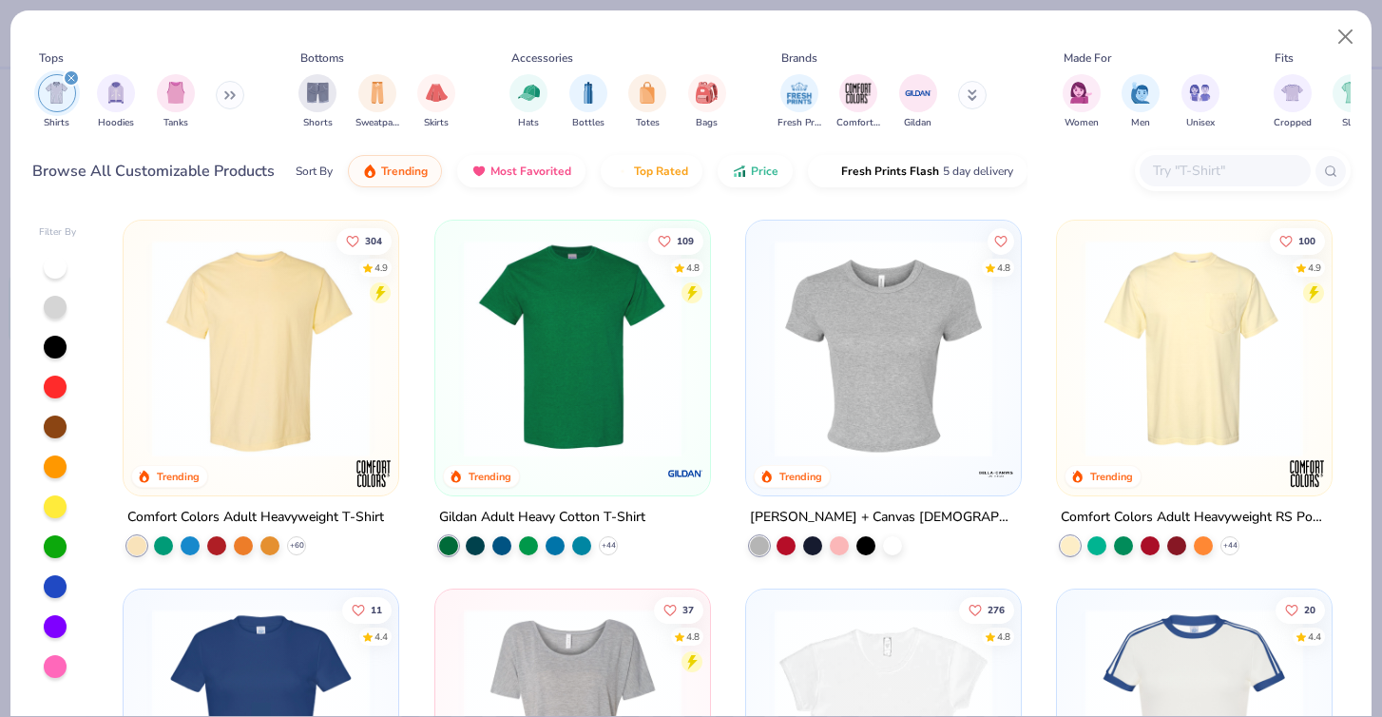
scroll to position [172, 0]
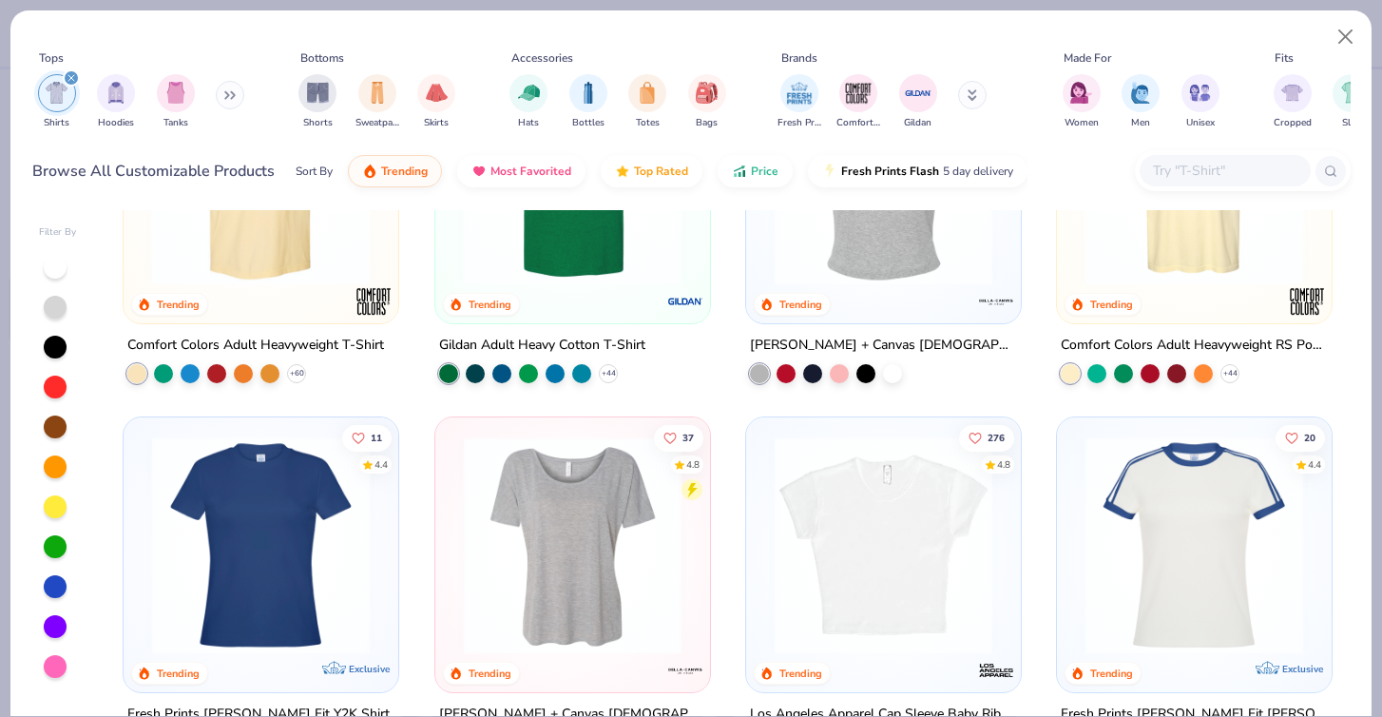
click at [1133, 512] on img at bounding box center [1194, 545] width 237 height 218
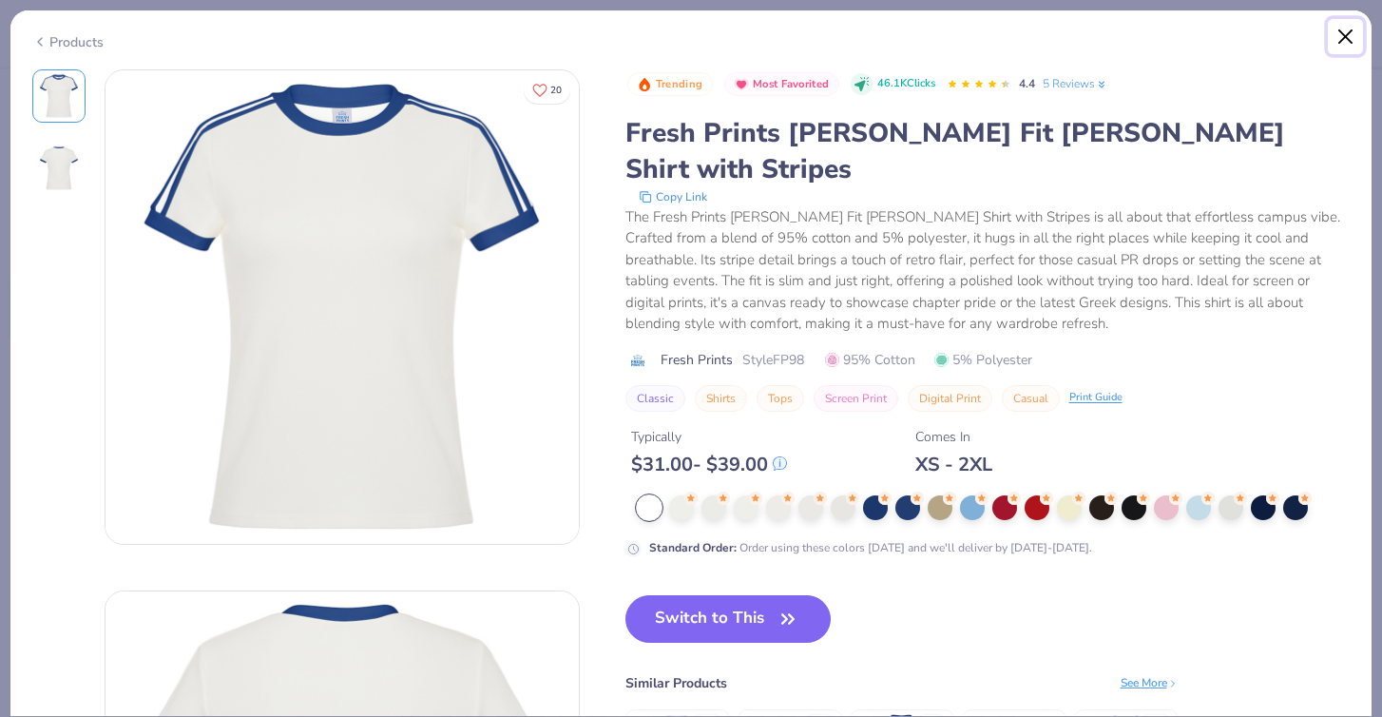
click at [1348, 33] on button "Close" at bounding box center [1346, 37] width 36 height 36
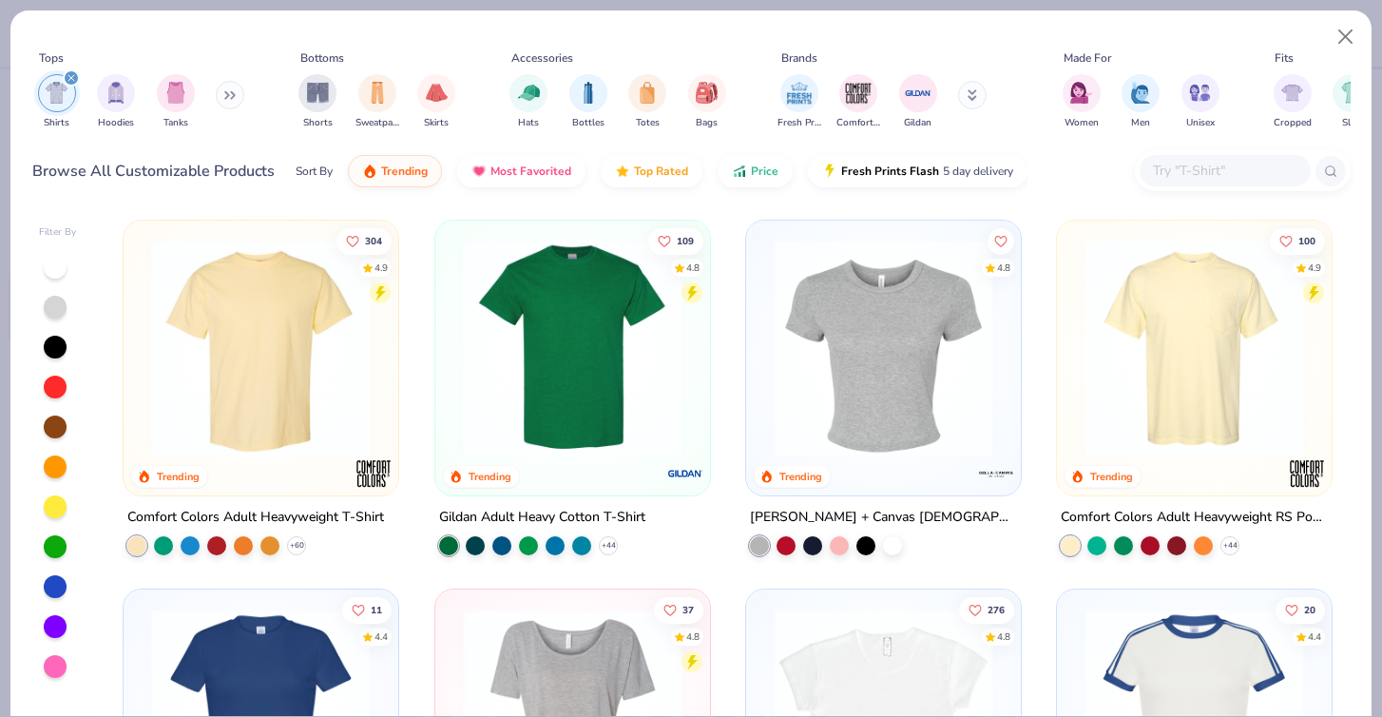
click at [1152, 351] on img at bounding box center [1194, 348] width 237 height 218
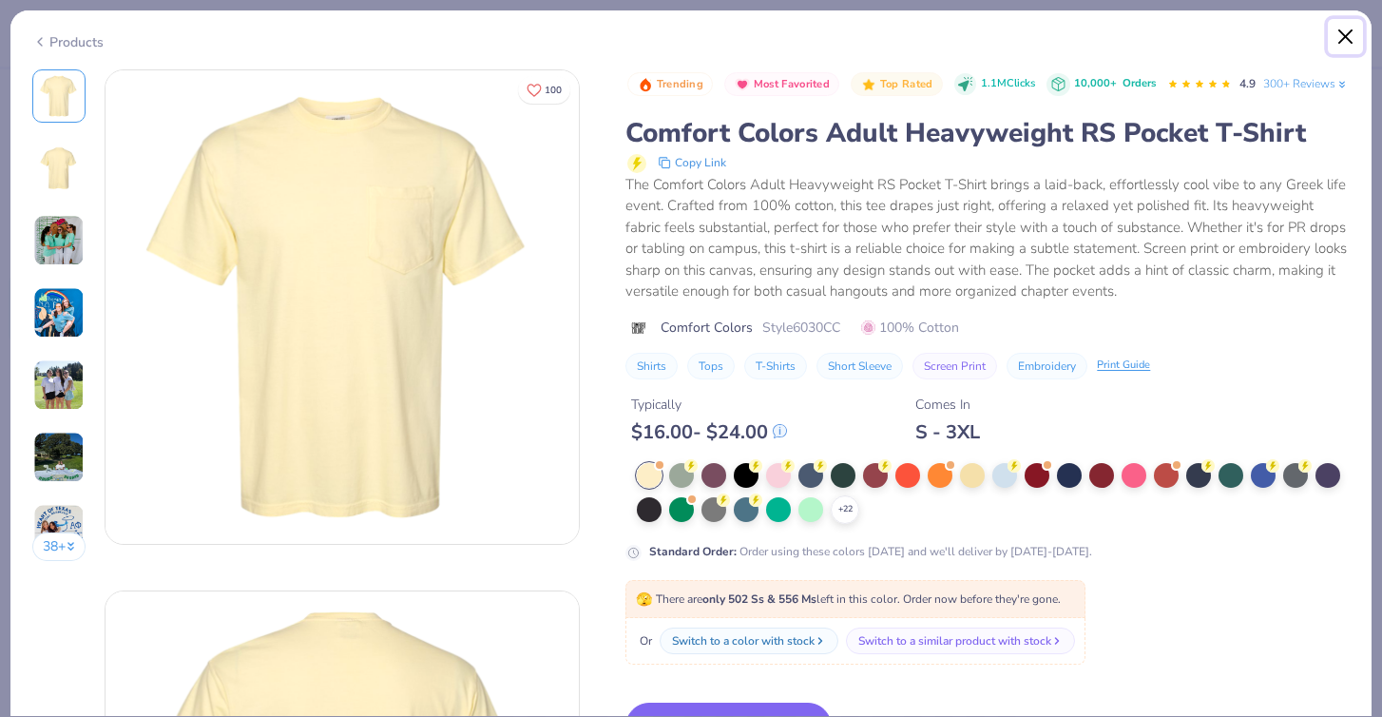
click at [1336, 33] on button "Close" at bounding box center [1346, 37] width 36 height 36
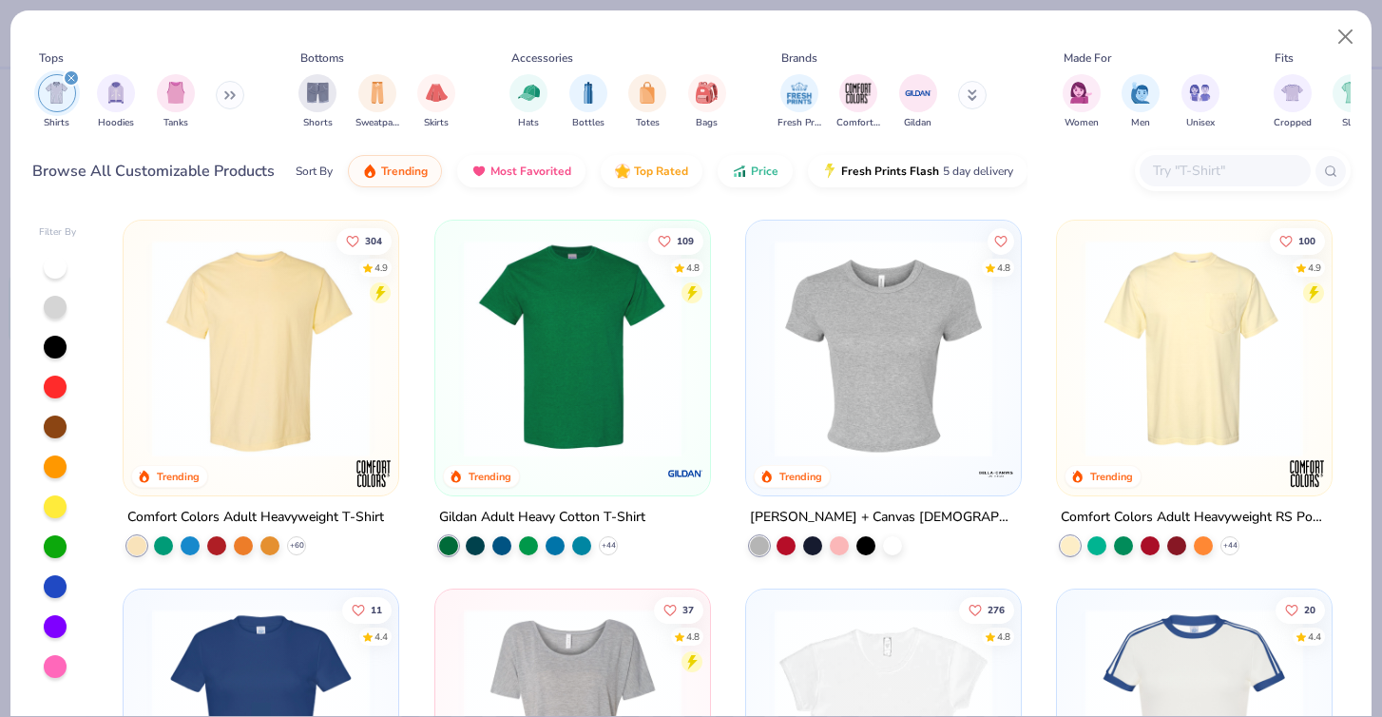
click at [308, 346] on img at bounding box center [261, 348] width 237 height 218
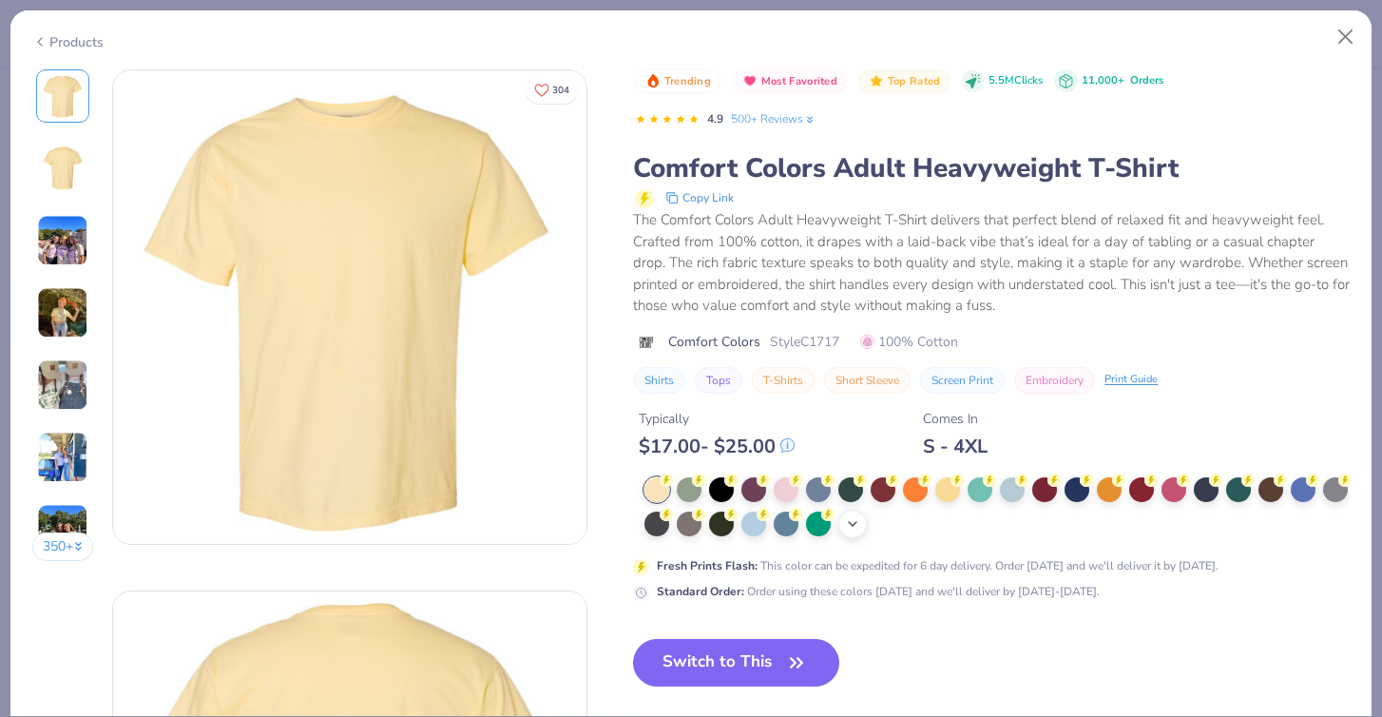
click at [851, 527] on icon at bounding box center [852, 523] width 15 height 15
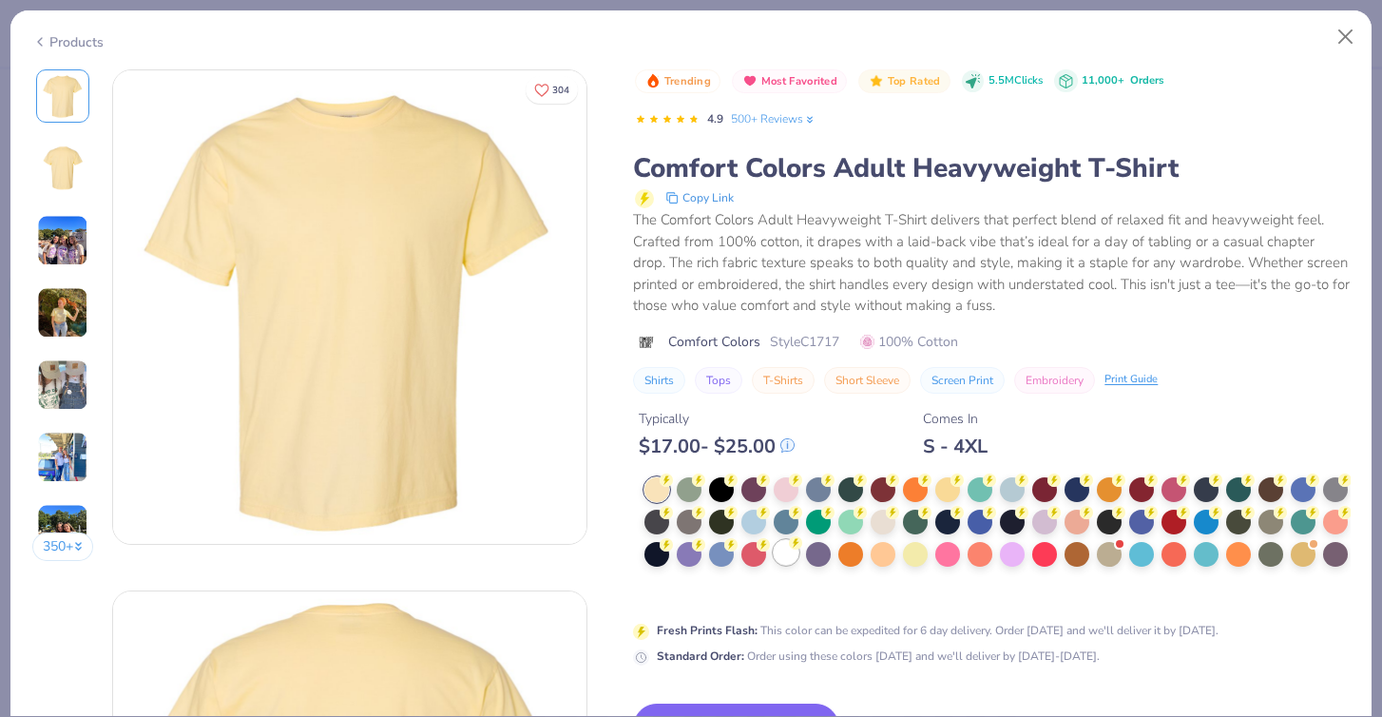
click at [780, 558] on div at bounding box center [786, 552] width 25 height 25
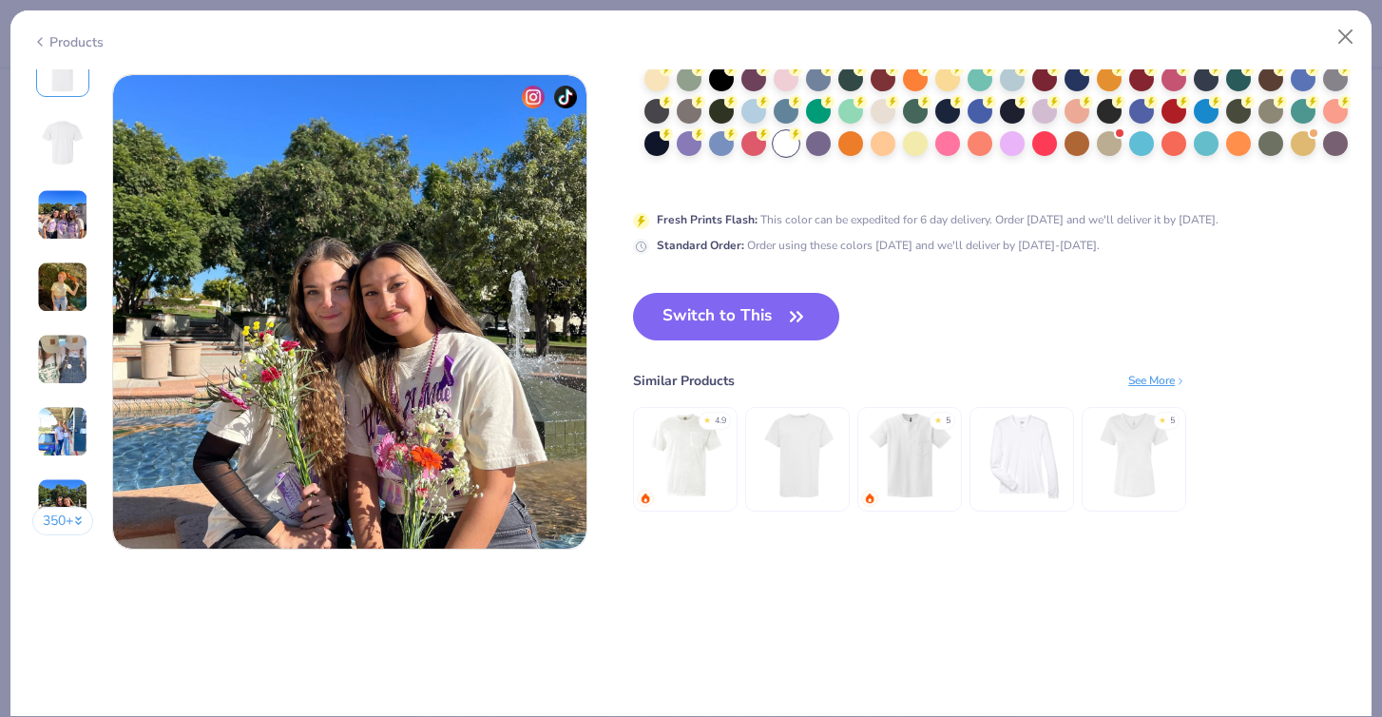
scroll to position [3080, 0]
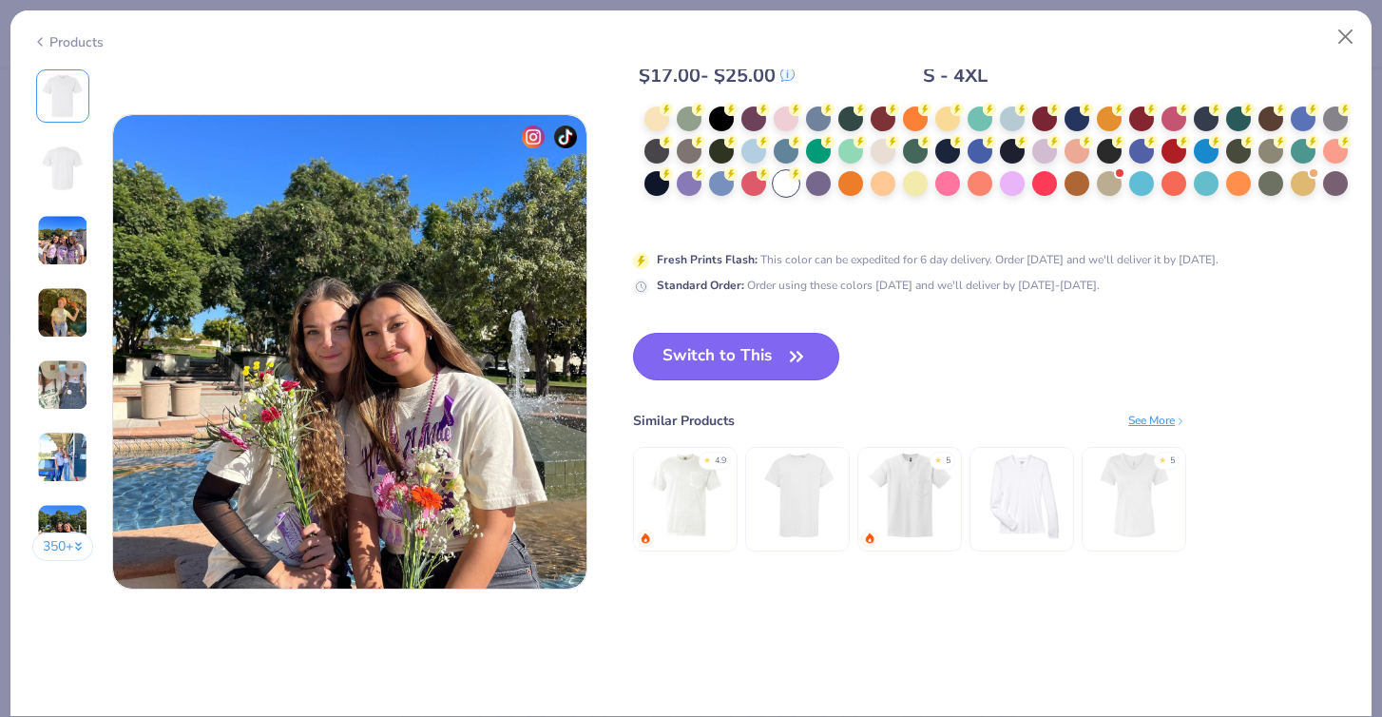
click at [795, 340] on button "Switch to This" at bounding box center [736, 357] width 206 height 48
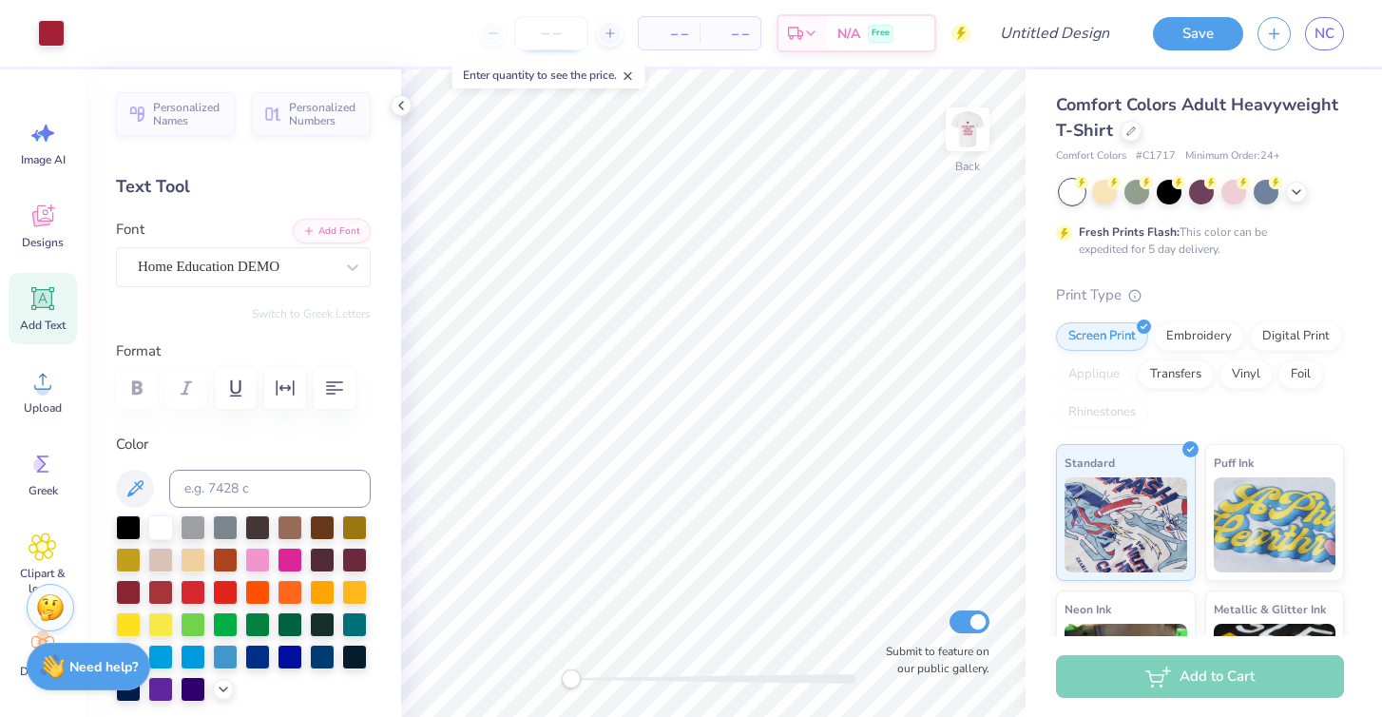
click at [560, 33] on input "number" at bounding box center [551, 33] width 74 height 34
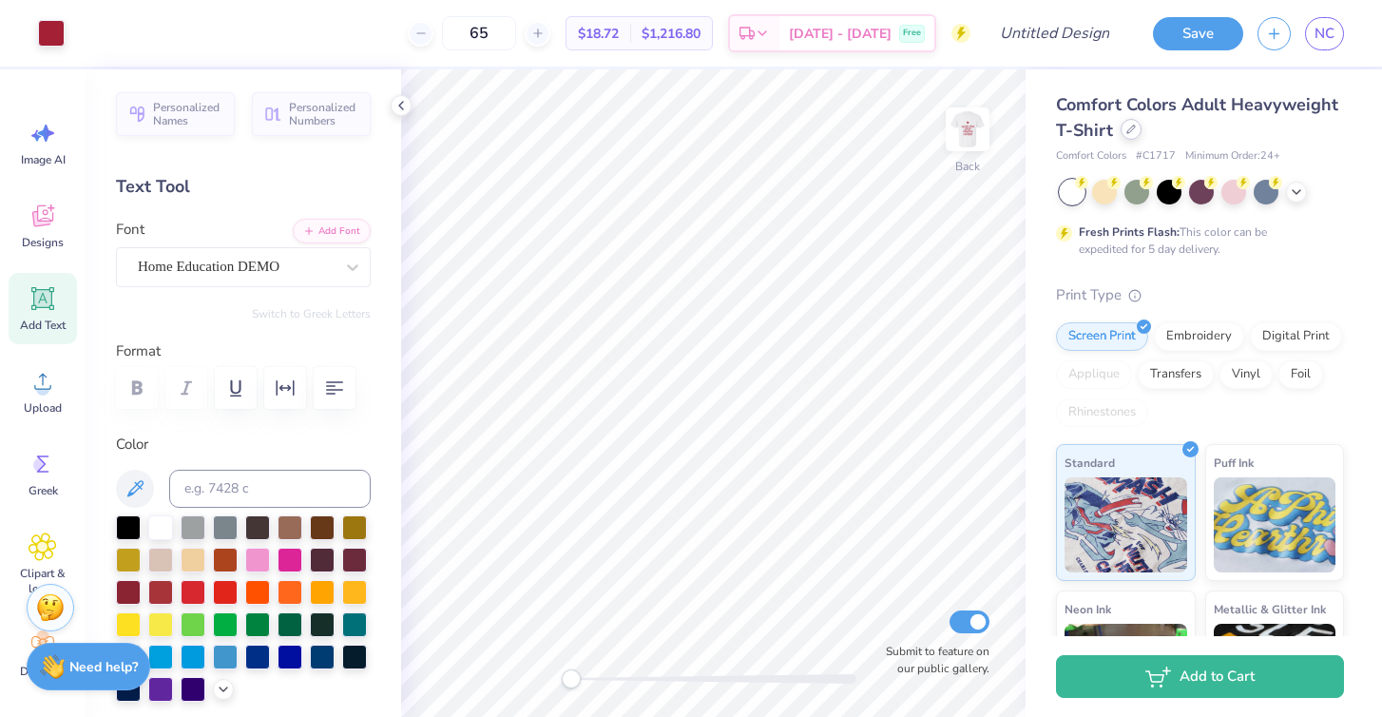
type input "65"
click at [1122, 135] on div at bounding box center [1130, 129] width 21 height 21
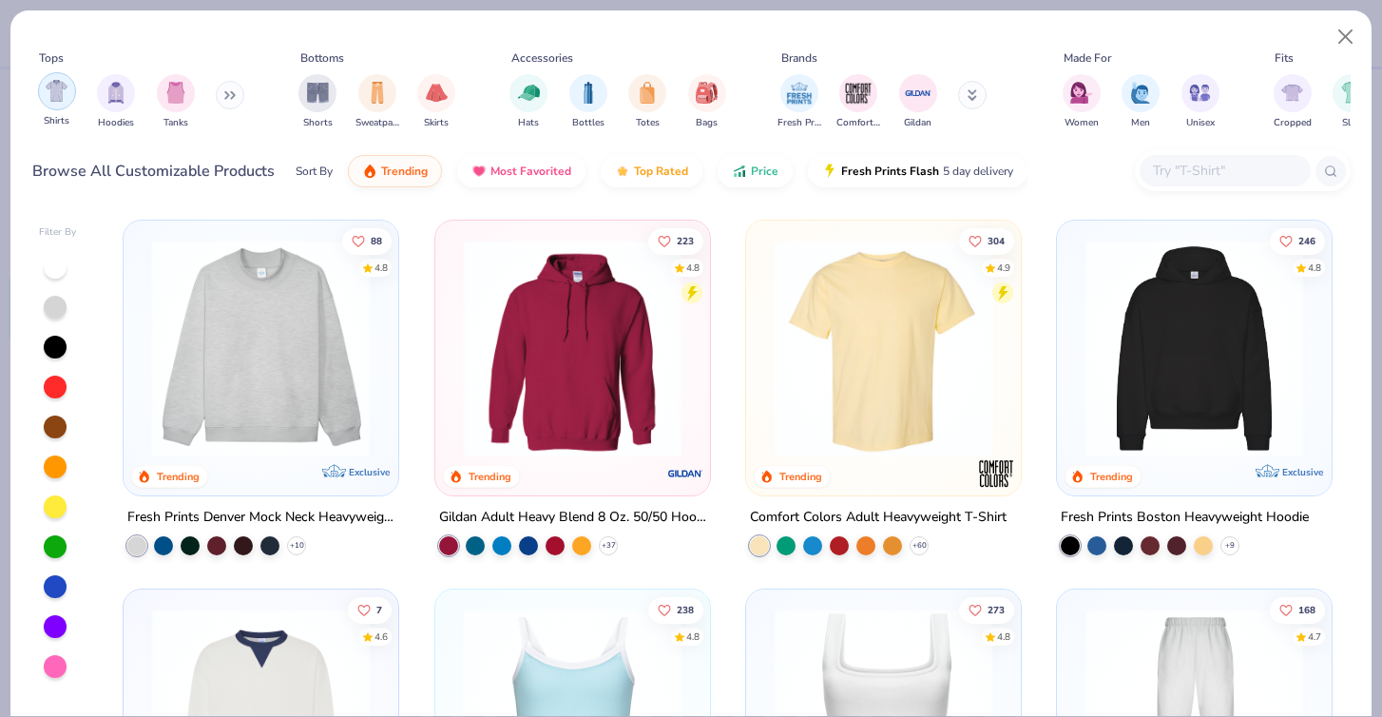
click at [53, 99] on img "filter for Shirts" at bounding box center [57, 91] width 22 height 22
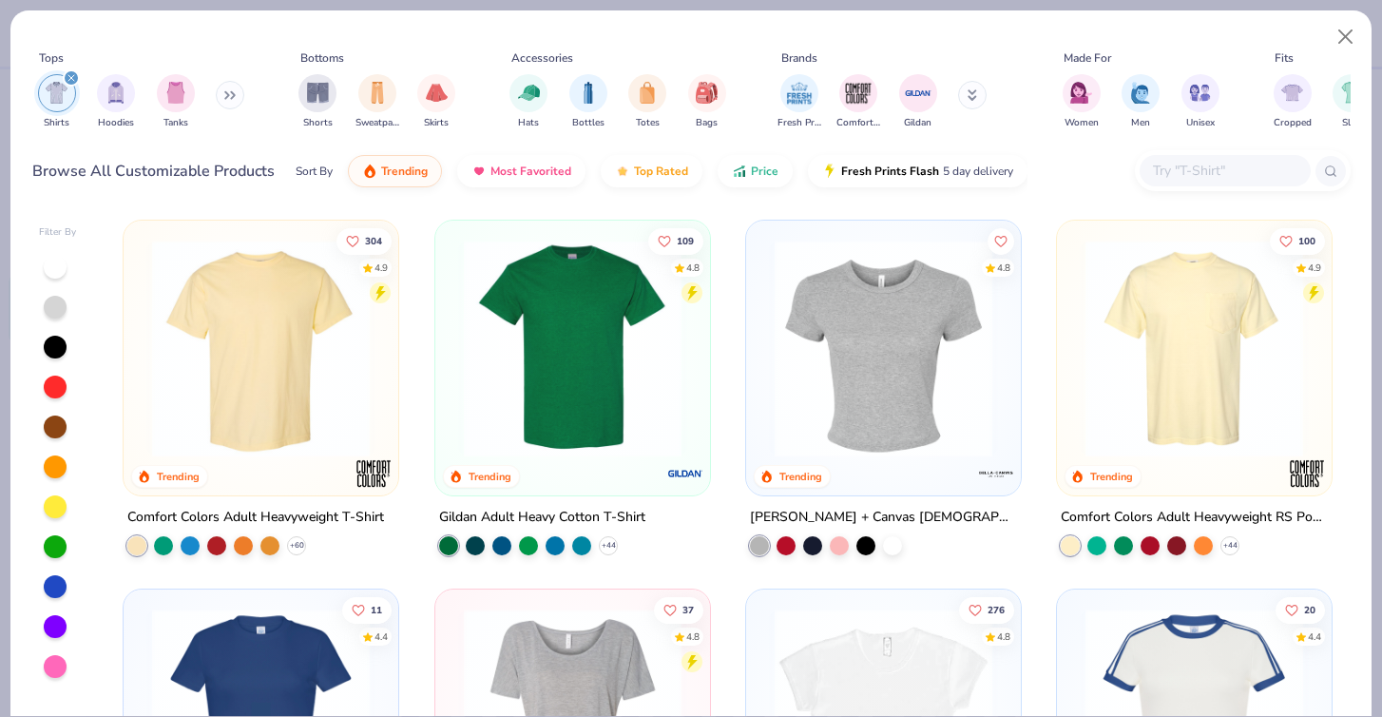
click at [50, 263] on div at bounding box center [55, 267] width 23 height 23
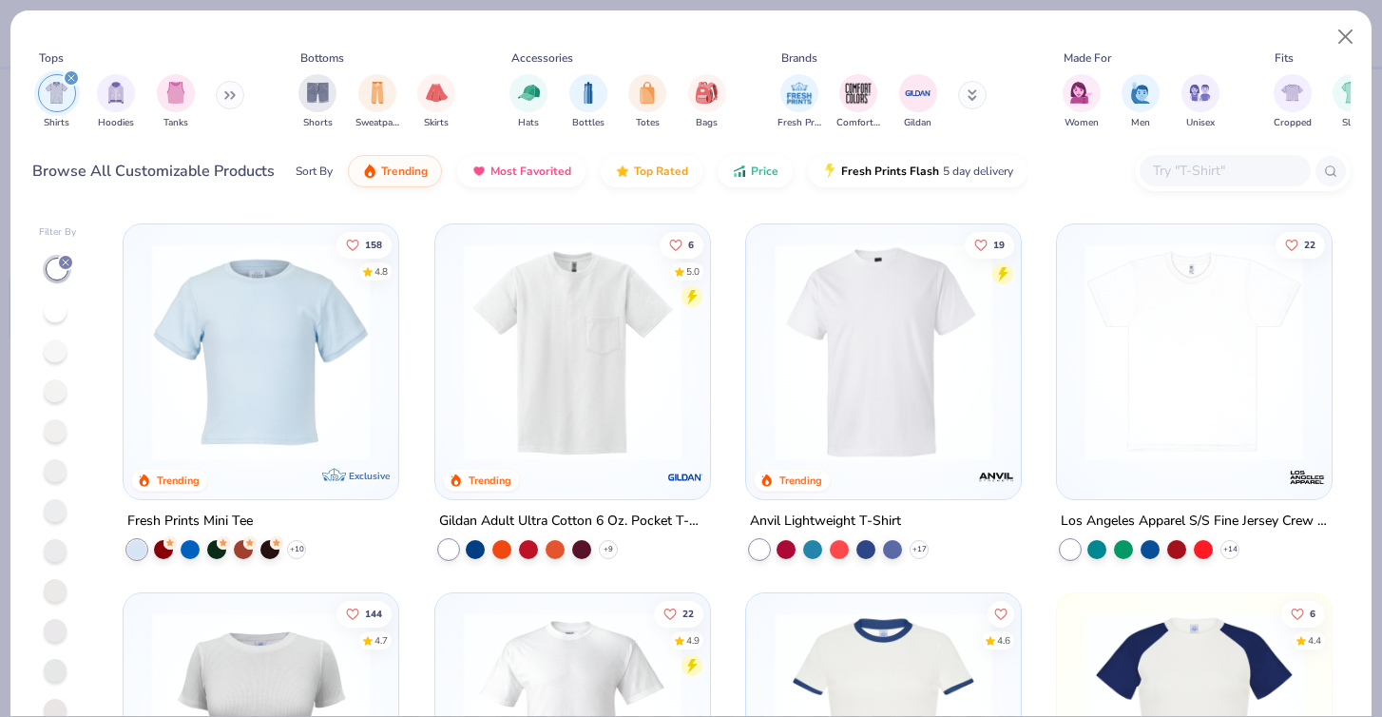
scroll to position [730, 0]
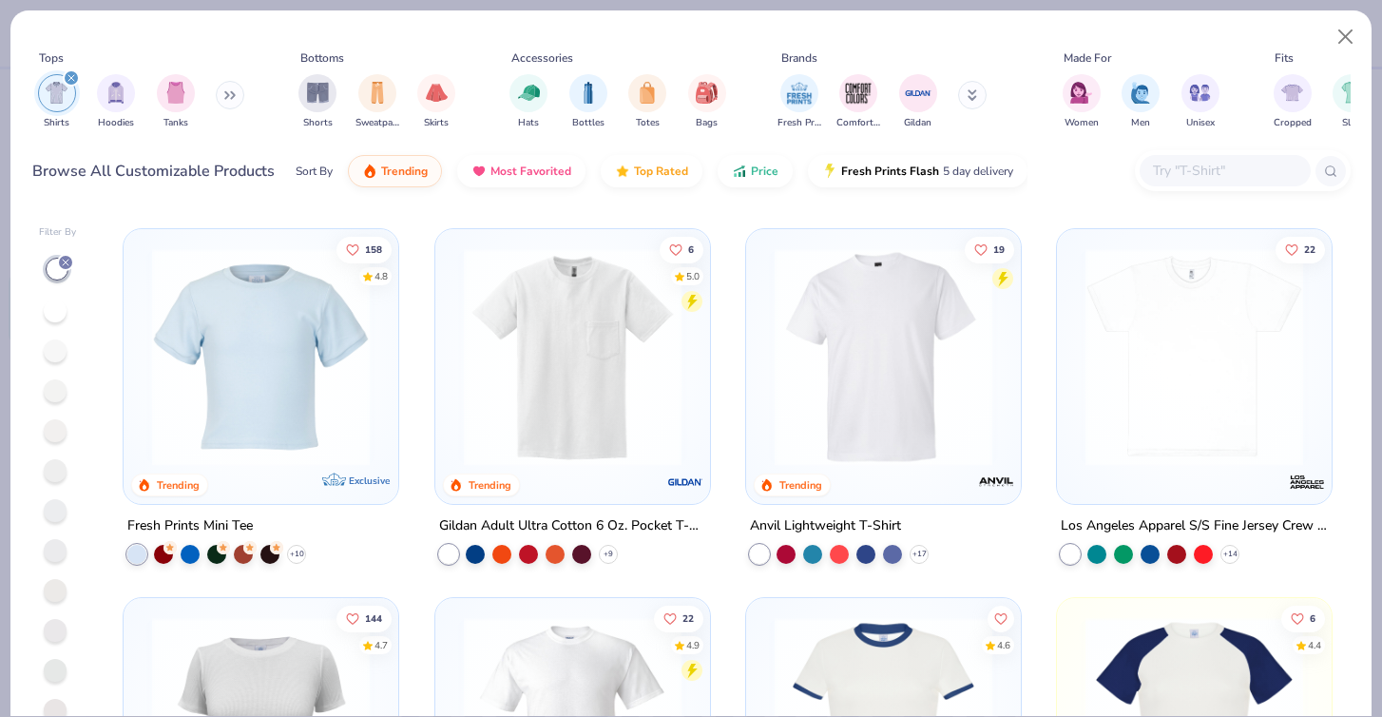
click at [834, 381] on img at bounding box center [883, 356] width 237 height 218
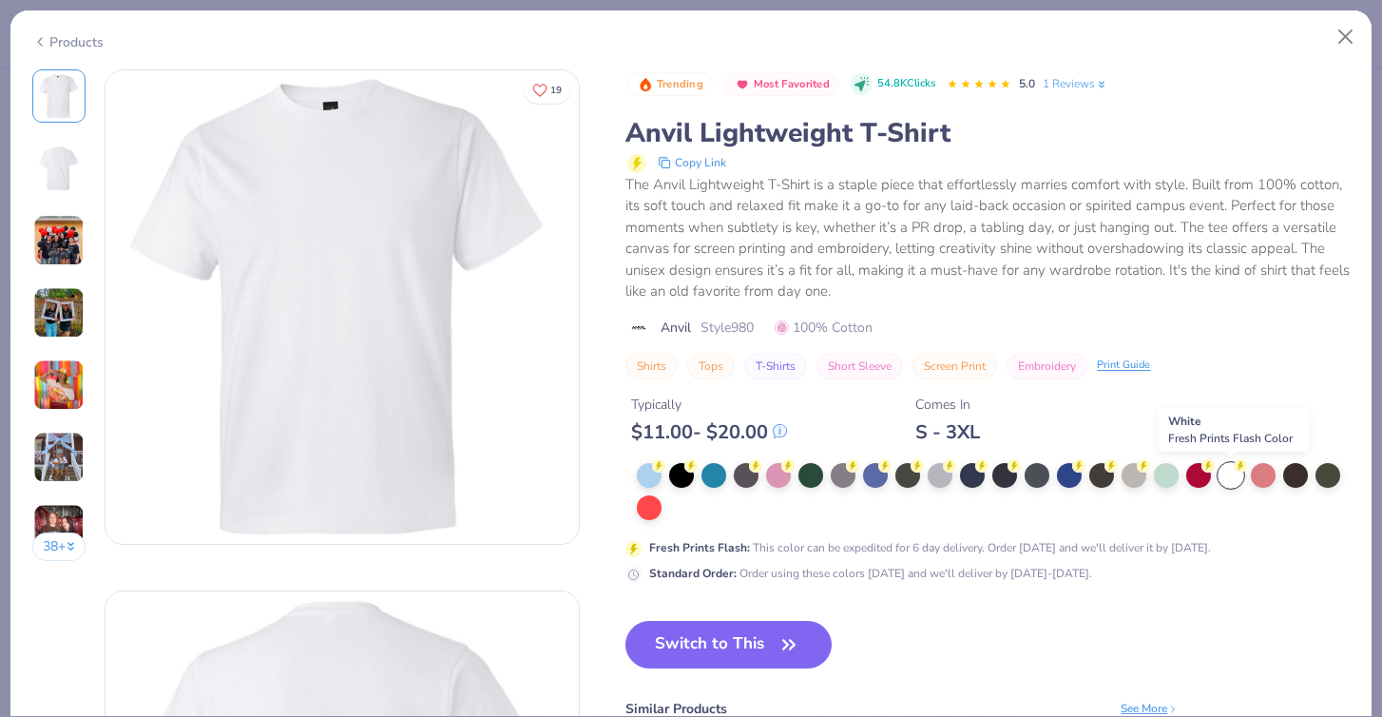
click at [1232, 479] on div at bounding box center [1230, 475] width 25 height 25
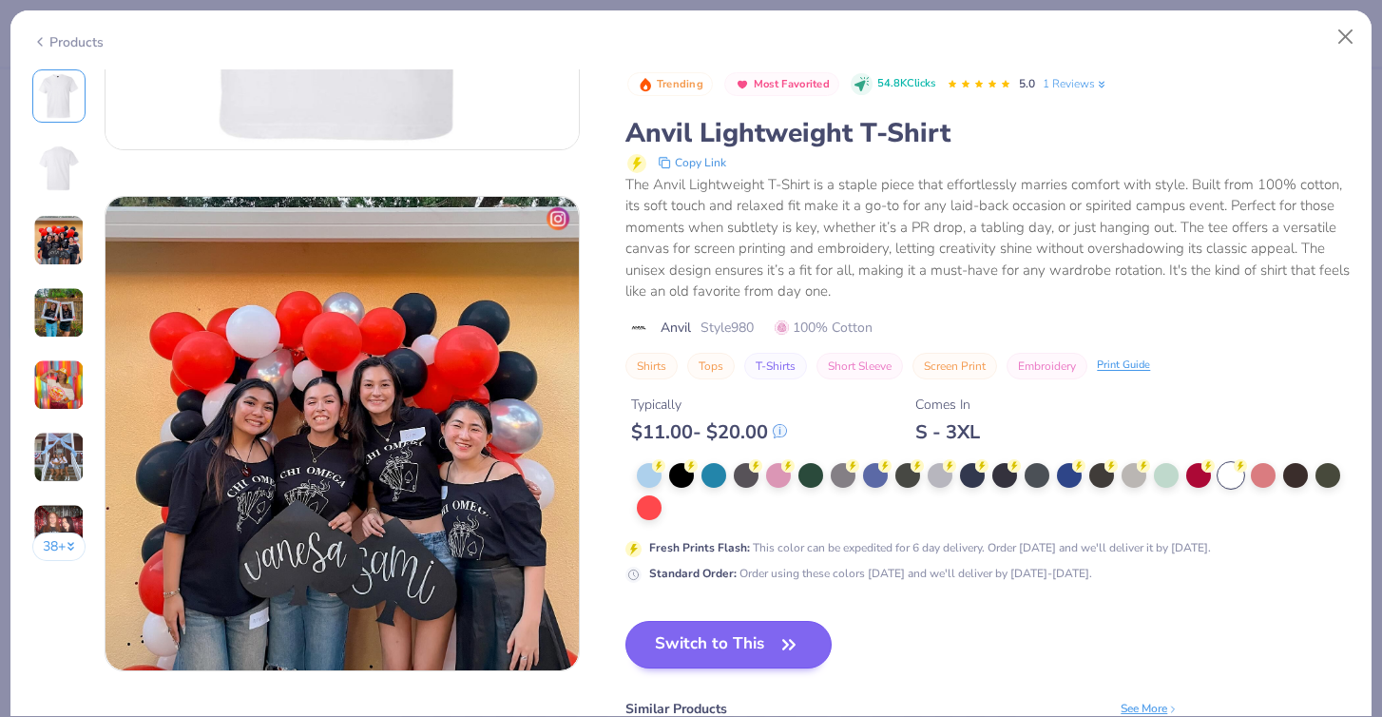
scroll to position [913, 0]
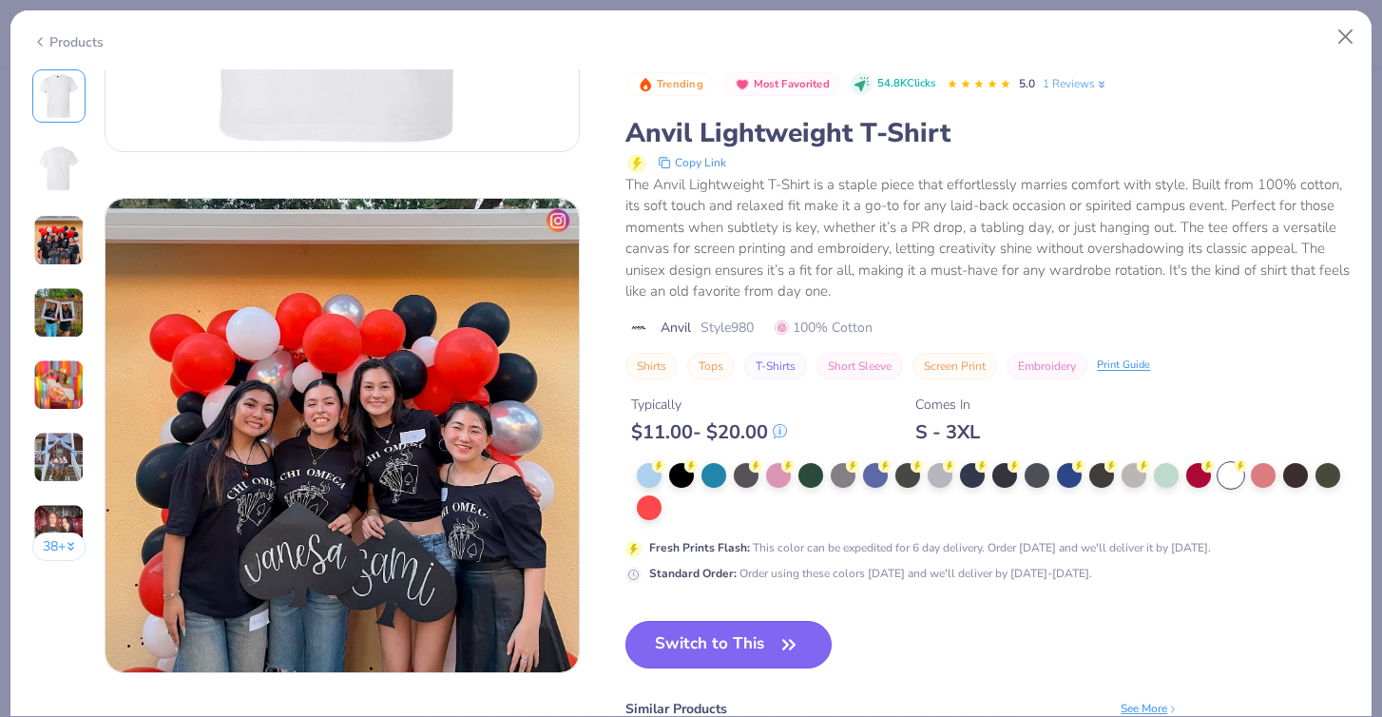
click at [725, 659] on button "Switch to This" at bounding box center [728, 645] width 206 height 48
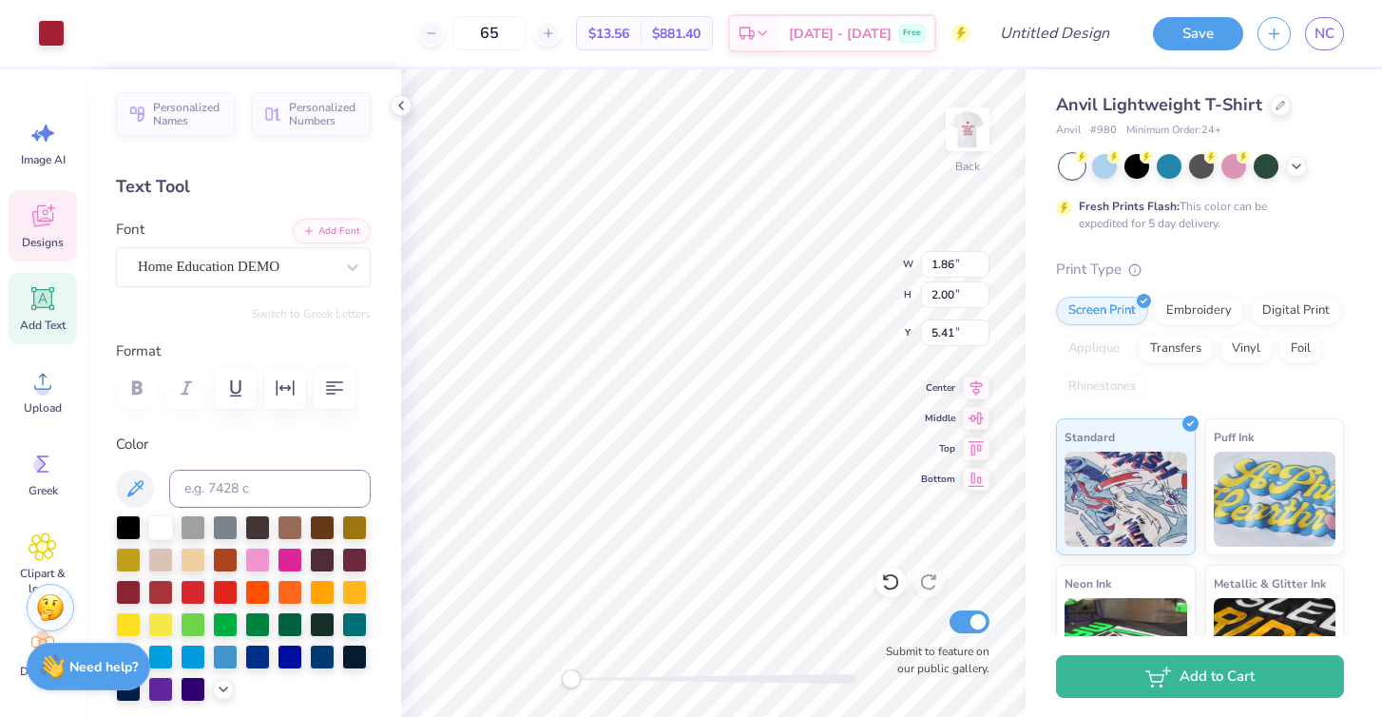
type input "2.73"
type input "0.58"
type input "7.83"
click at [968, 144] on img at bounding box center [967, 129] width 76 height 76
type input "10.18"
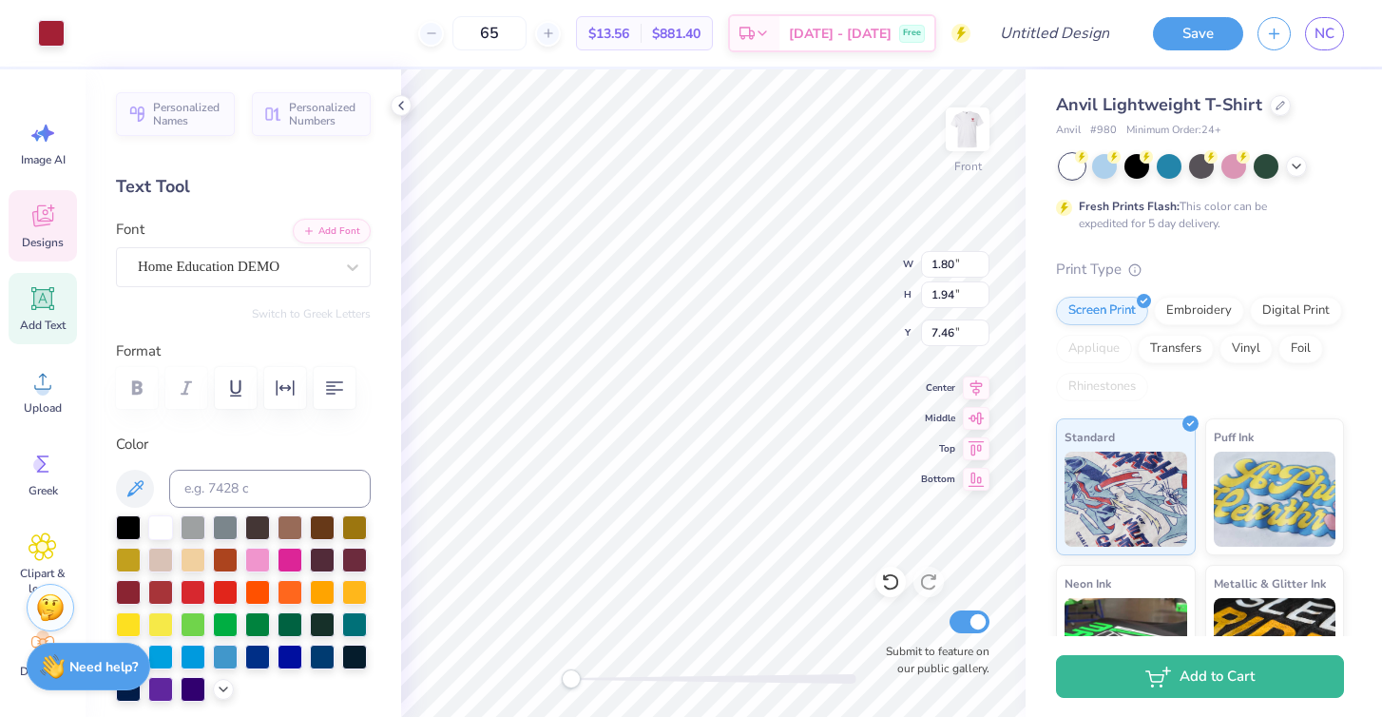
type input "2.17"
type input "10.54"
type input "1.80"
type input "1.94"
type input "3.00"
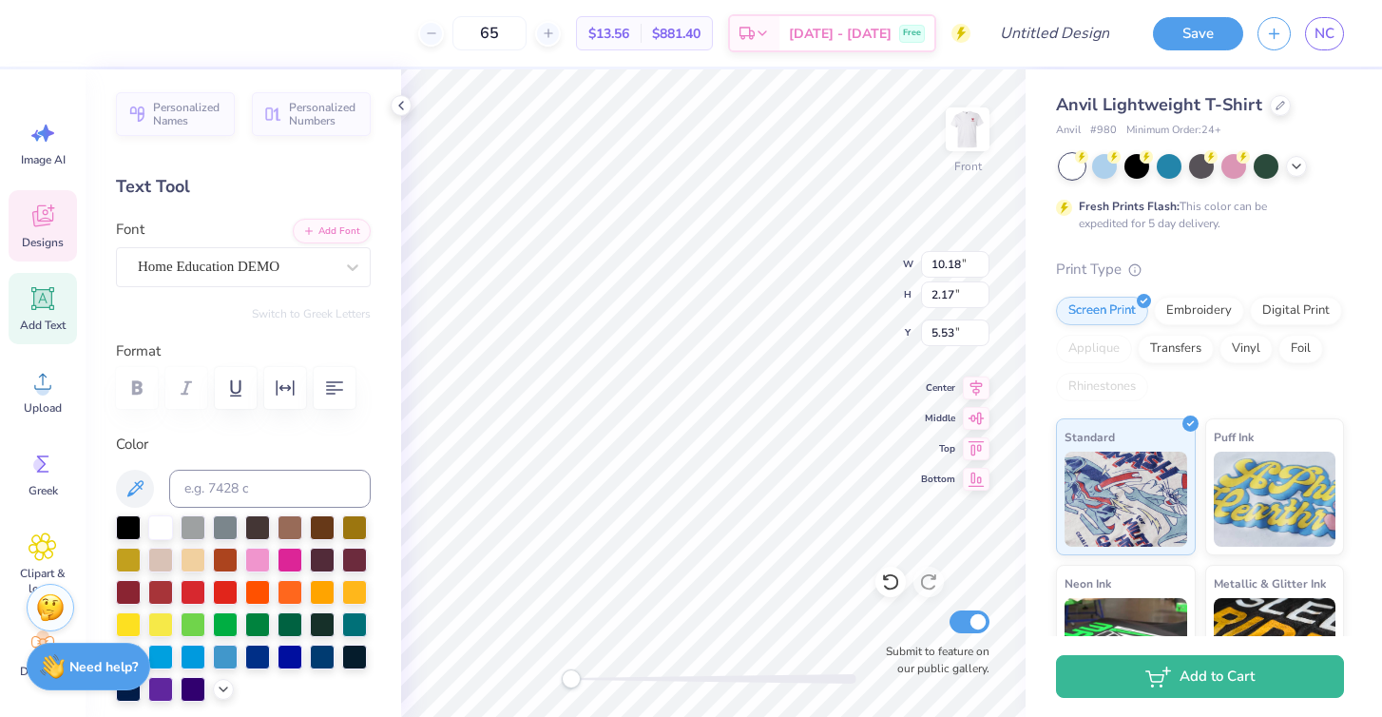
type input "1.80"
type input "1.94"
type input "3.00"
type input "10.18"
type input "2.17"
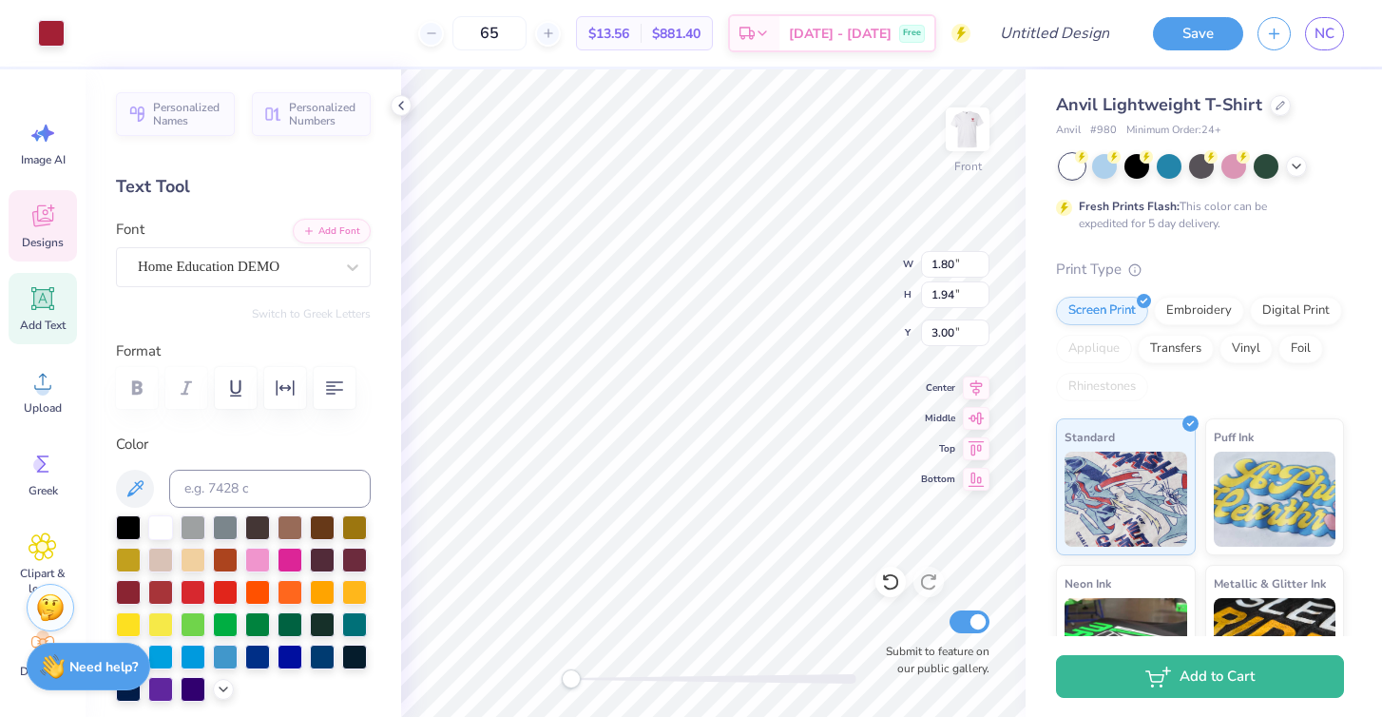
type input "9.73"
type input "5.28"
type input "1.87"
type input "12.72"
type input "7.59"
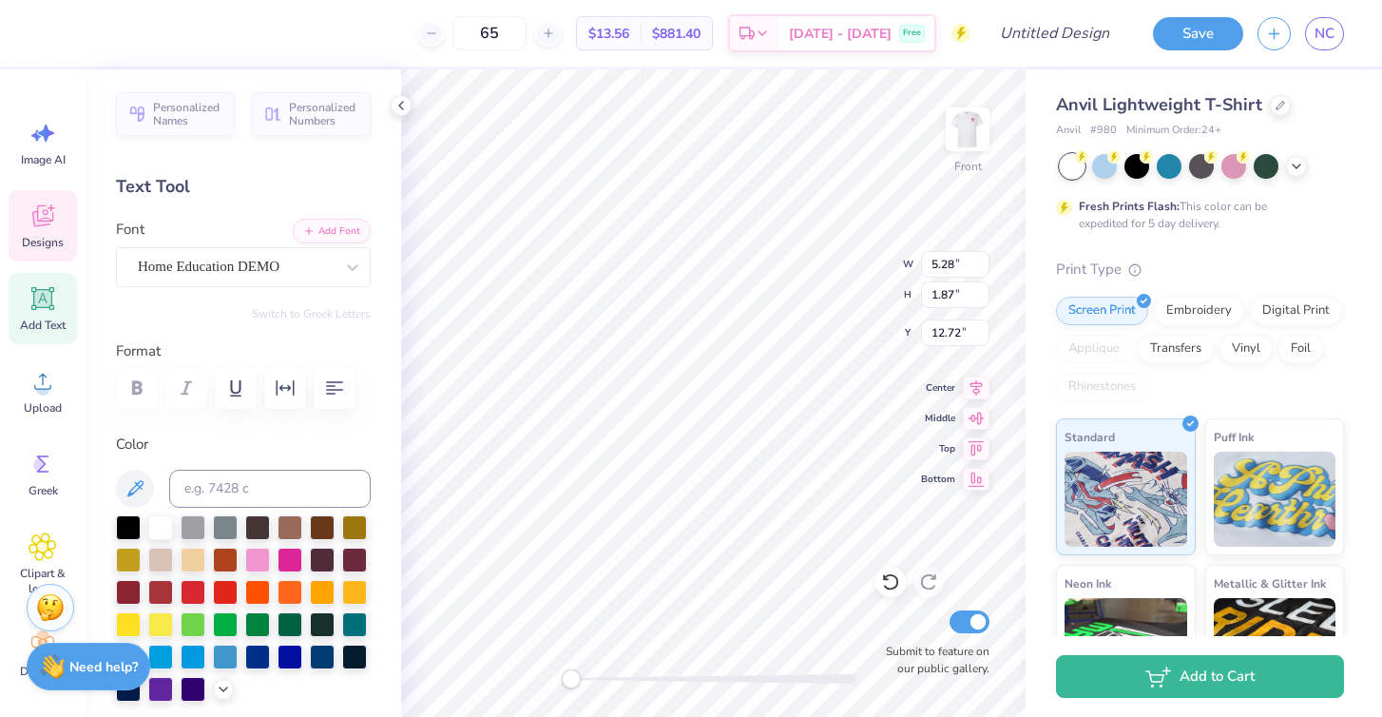
type input "2.16"
type input "14.58"
type input "7.16"
type input "2.01"
type input "16.74"
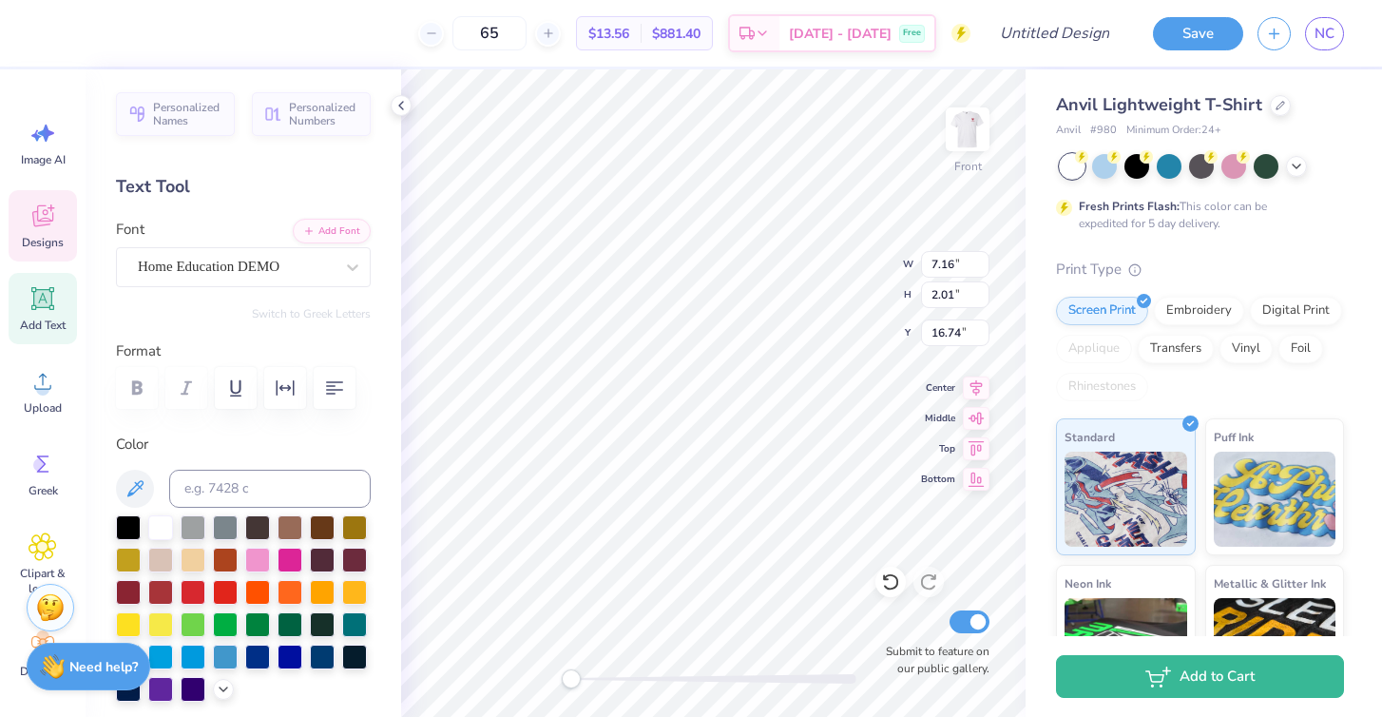
scroll to position [0, 1]
type textarea "Hunger!"
type input "7.59"
type input "2.16"
type input "9.23"
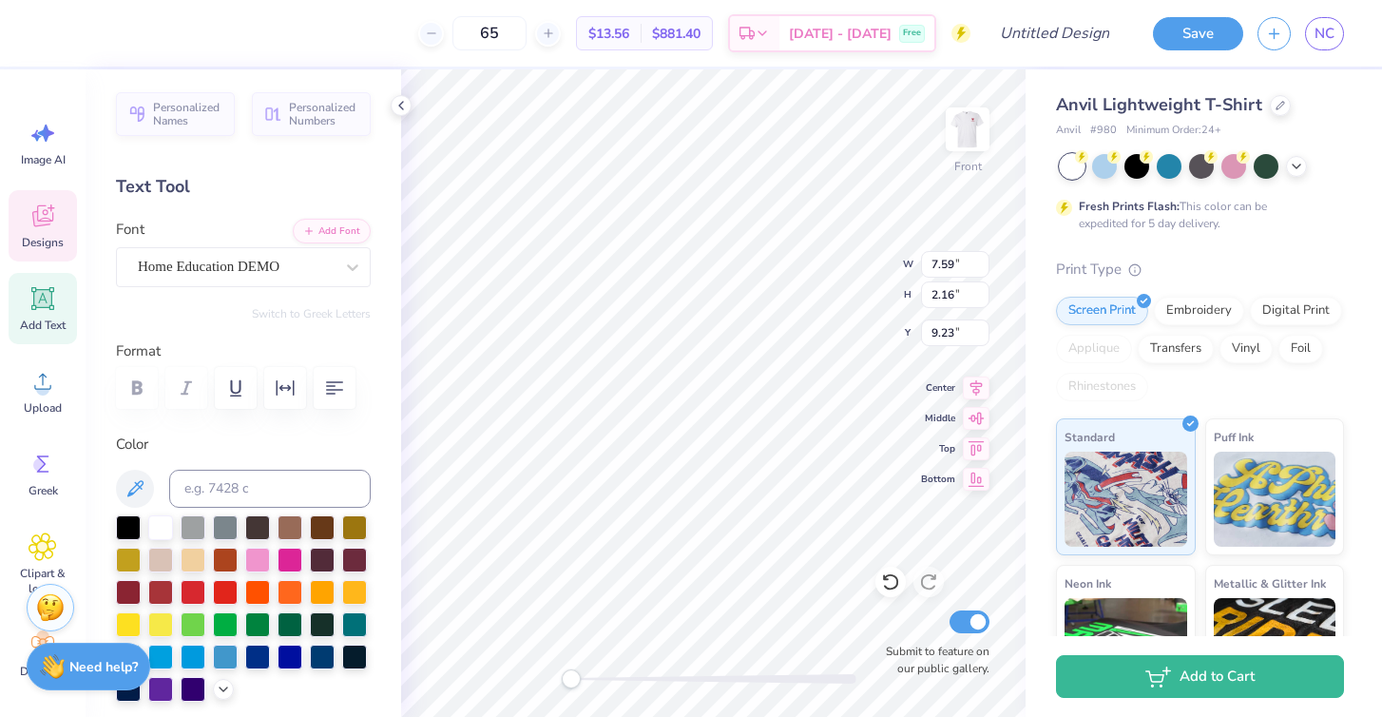
type input "5.28"
type input "1.87"
type input "7.36"
type input "7.59"
type input "2.16"
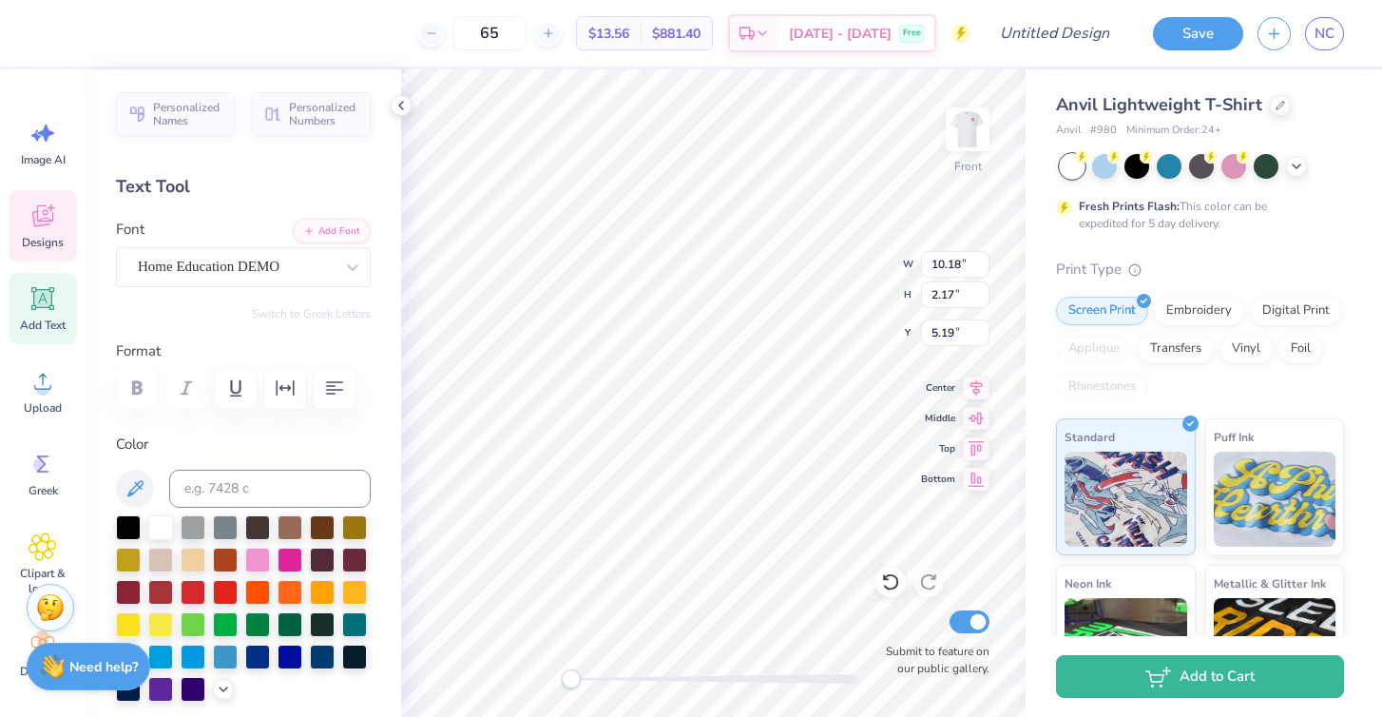
type input "10.05"
type input "3.25"
type input "3.00"
click at [526, 32] on input "65" at bounding box center [489, 33] width 74 height 34
type input "6"
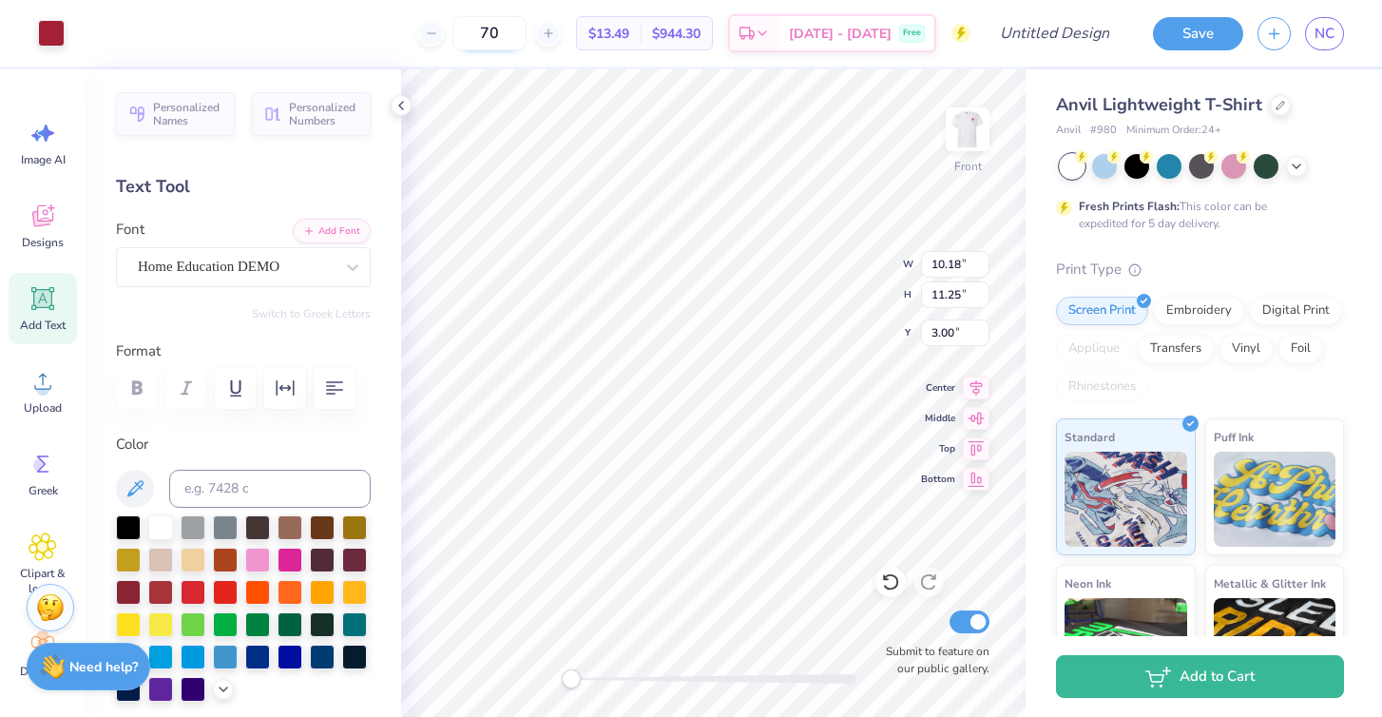
type input "7"
type input "64"
click at [967, 130] on img at bounding box center [967, 129] width 76 height 76
click at [1278, 104] on icon at bounding box center [1280, 104] width 10 height 10
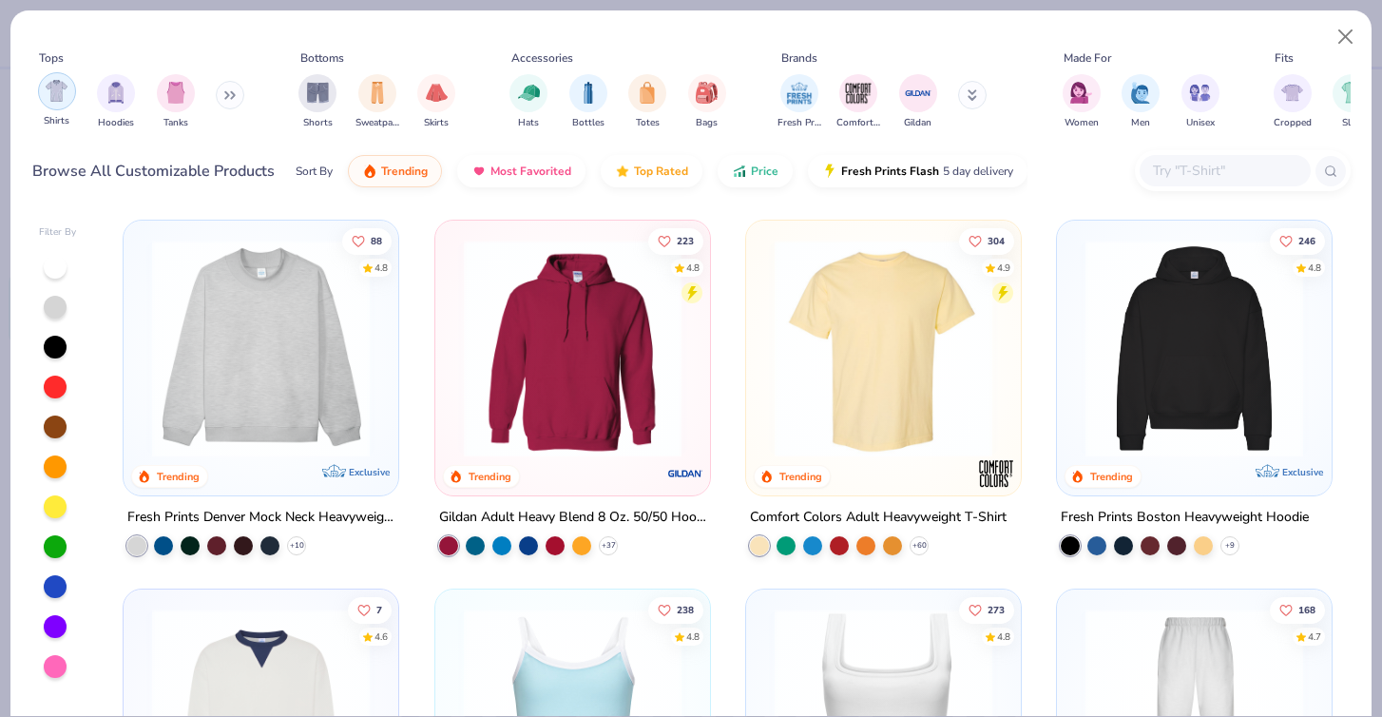
click at [53, 103] on div "filter for Shirts" at bounding box center [57, 91] width 38 height 38
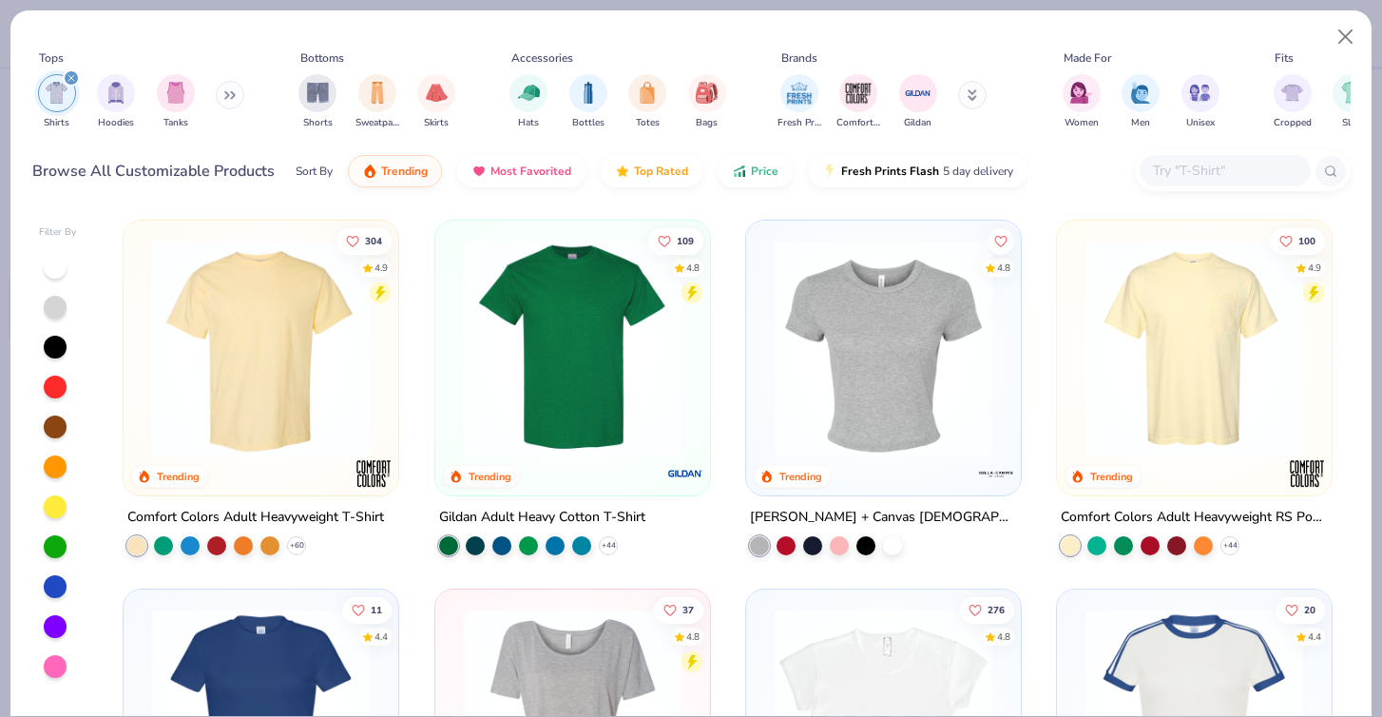
click at [55, 270] on div at bounding box center [55, 267] width 23 height 23
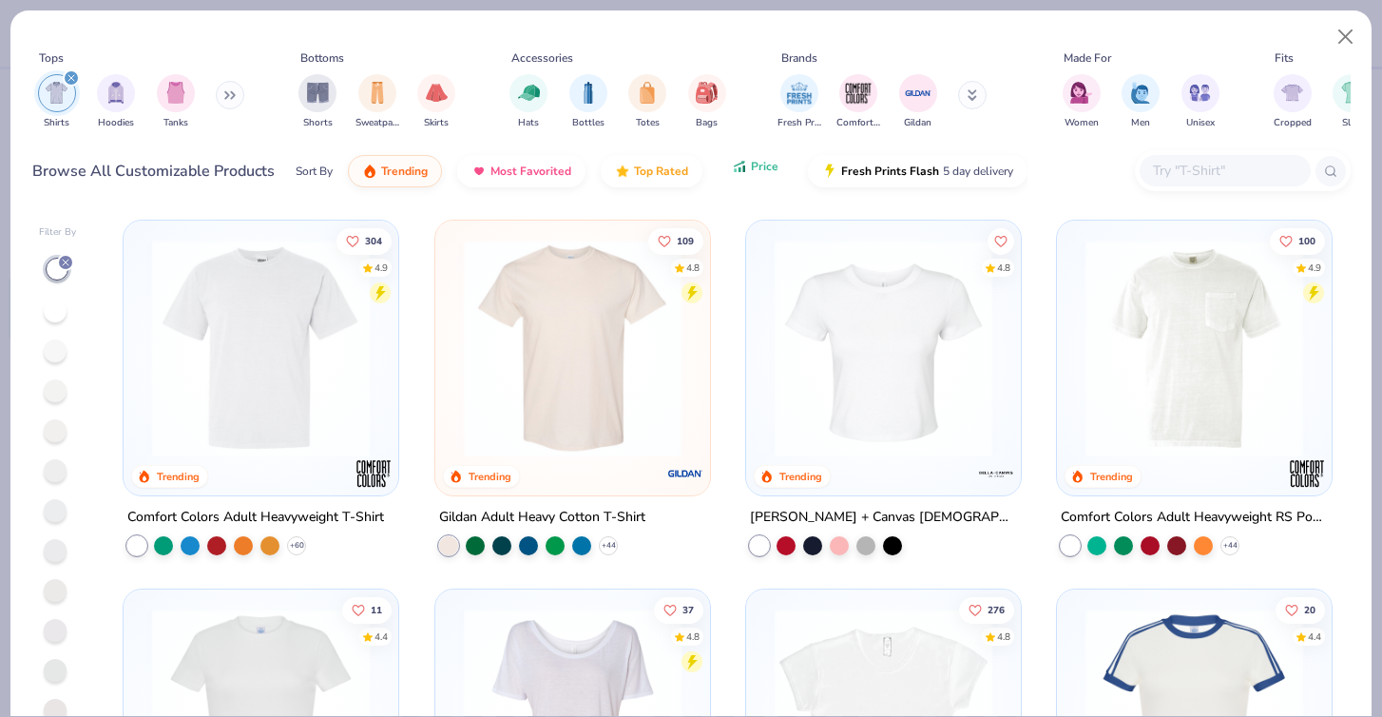
click at [740, 176] on button "Price" at bounding box center [754, 166] width 75 height 32
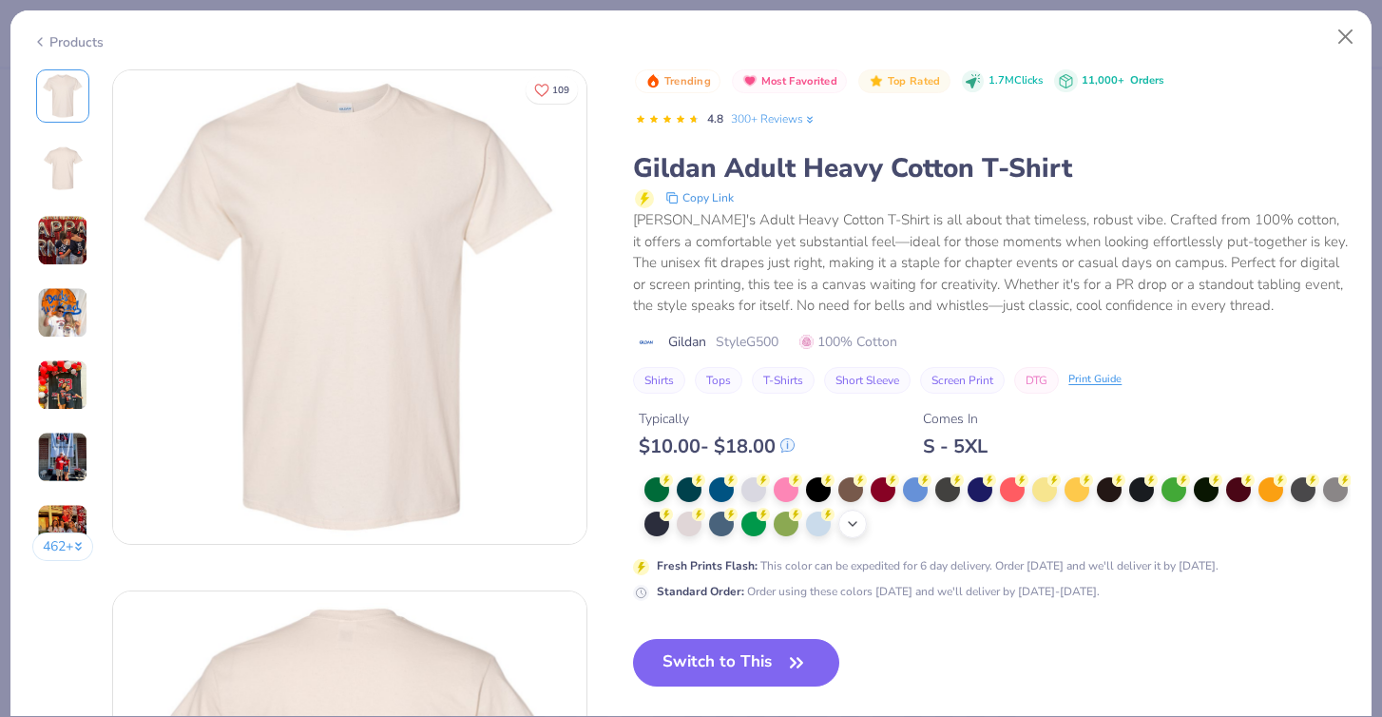
click at [853, 531] on div "+ 22" at bounding box center [852, 523] width 29 height 29
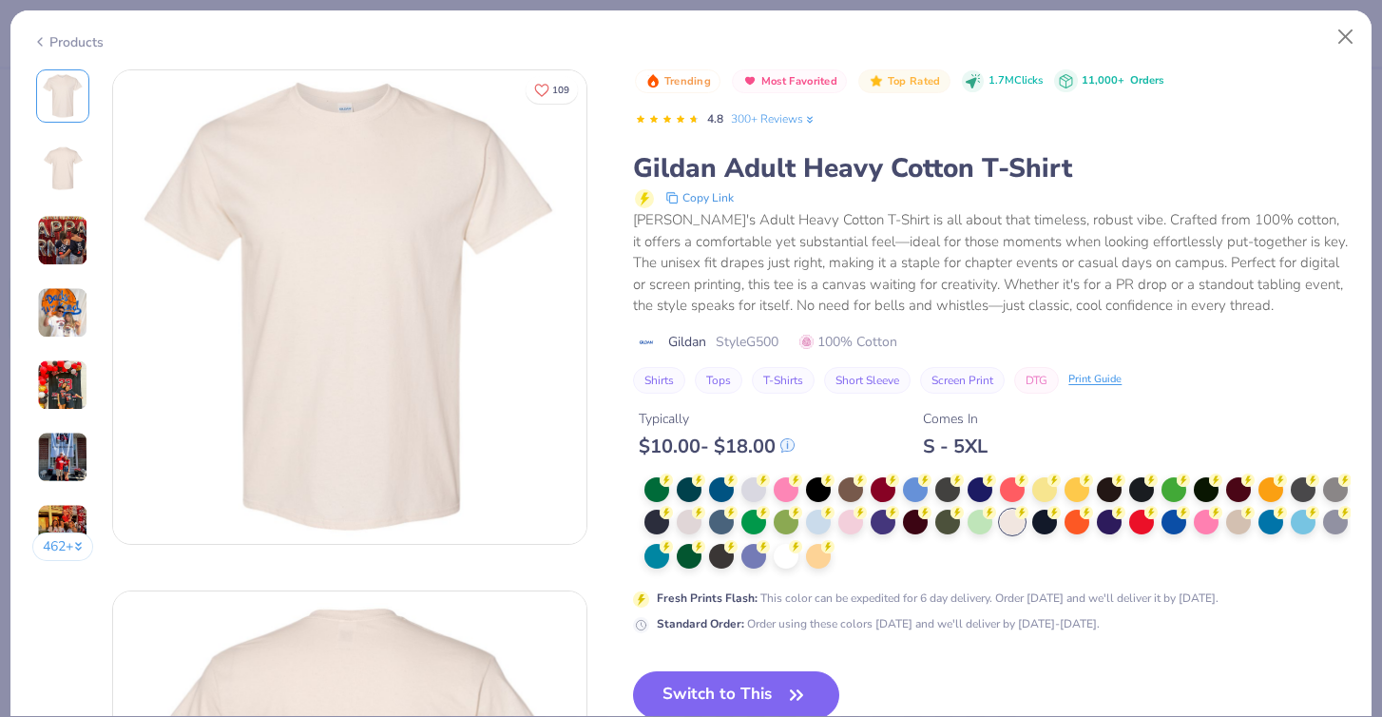
click at [850, 558] on div at bounding box center [996, 523] width 705 height 93
click at [786, 555] on div at bounding box center [786, 554] width 25 height 25
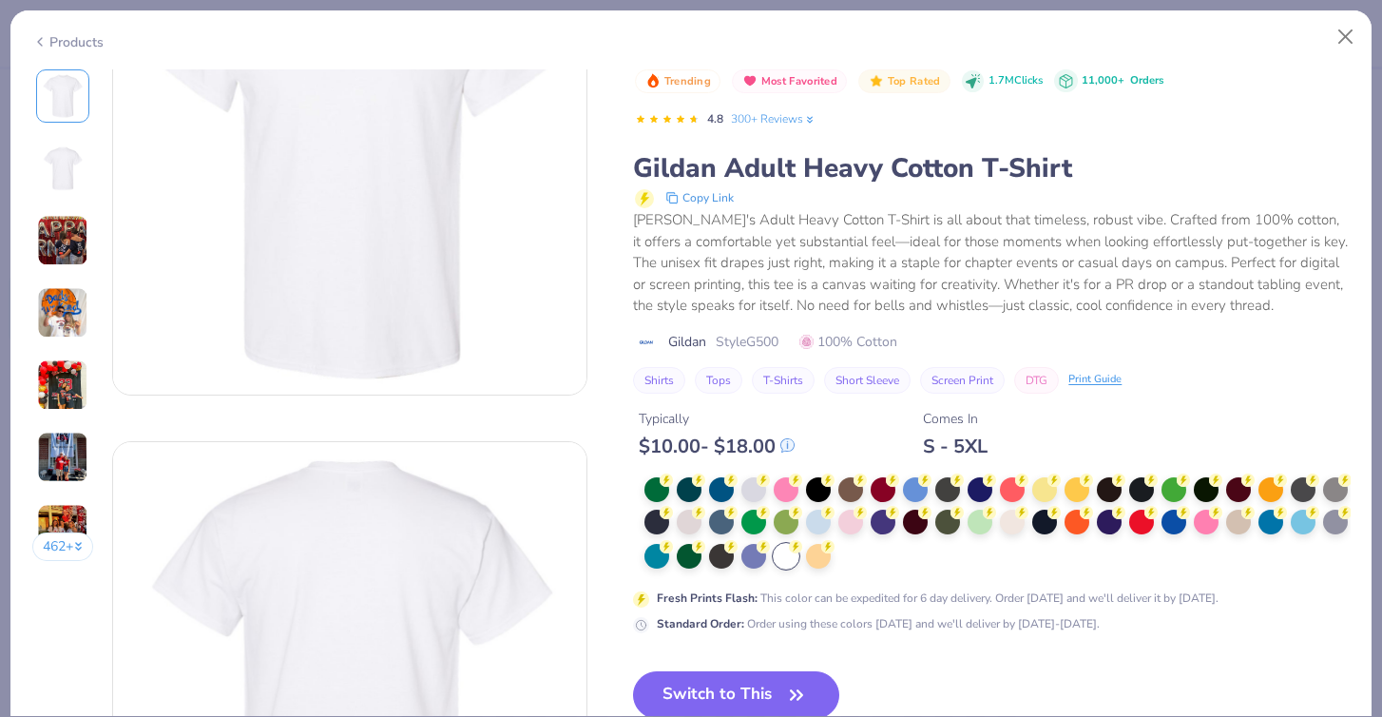
scroll to position [150, 0]
click at [771, 691] on button "Switch to This" at bounding box center [736, 695] width 206 height 48
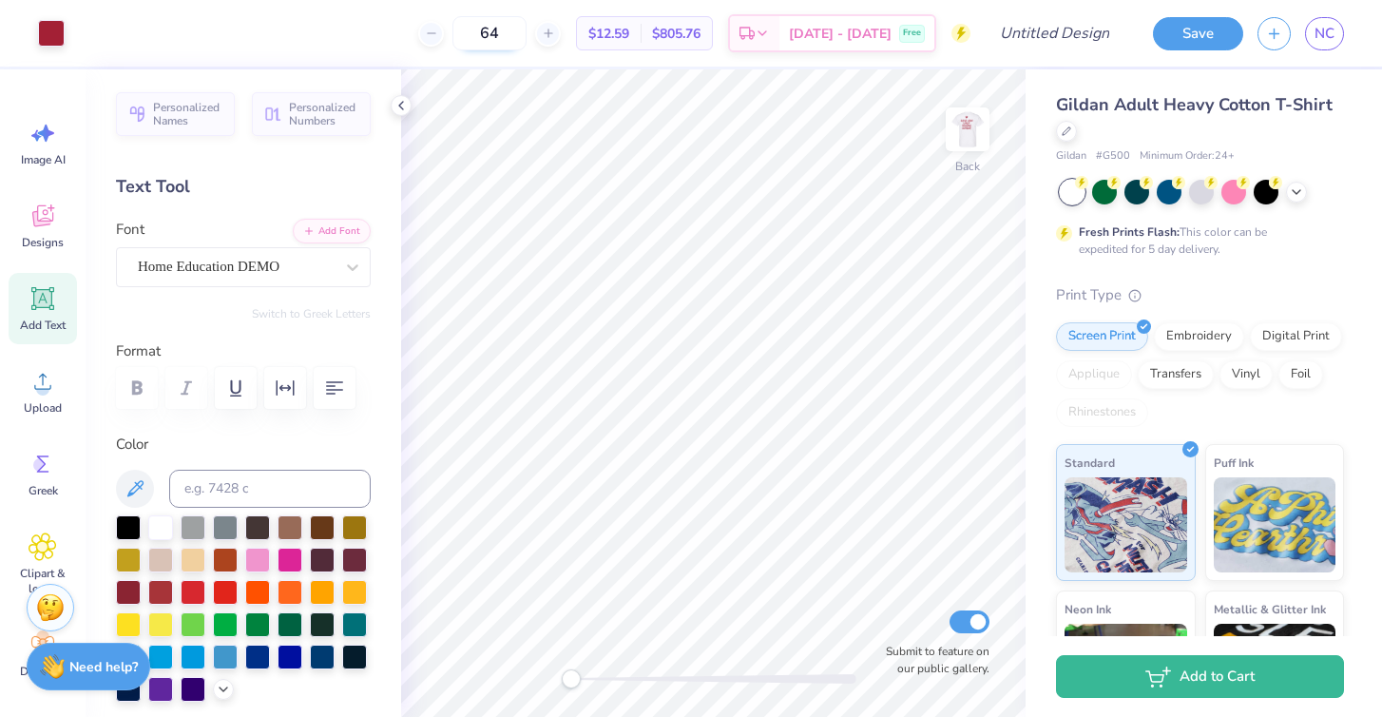
click at [526, 32] on input "64" at bounding box center [489, 33] width 74 height 34
click at [976, 132] on img at bounding box center [967, 129] width 76 height 76
type input "3.00"
